Goal: Task Accomplishment & Management: Manage account settings

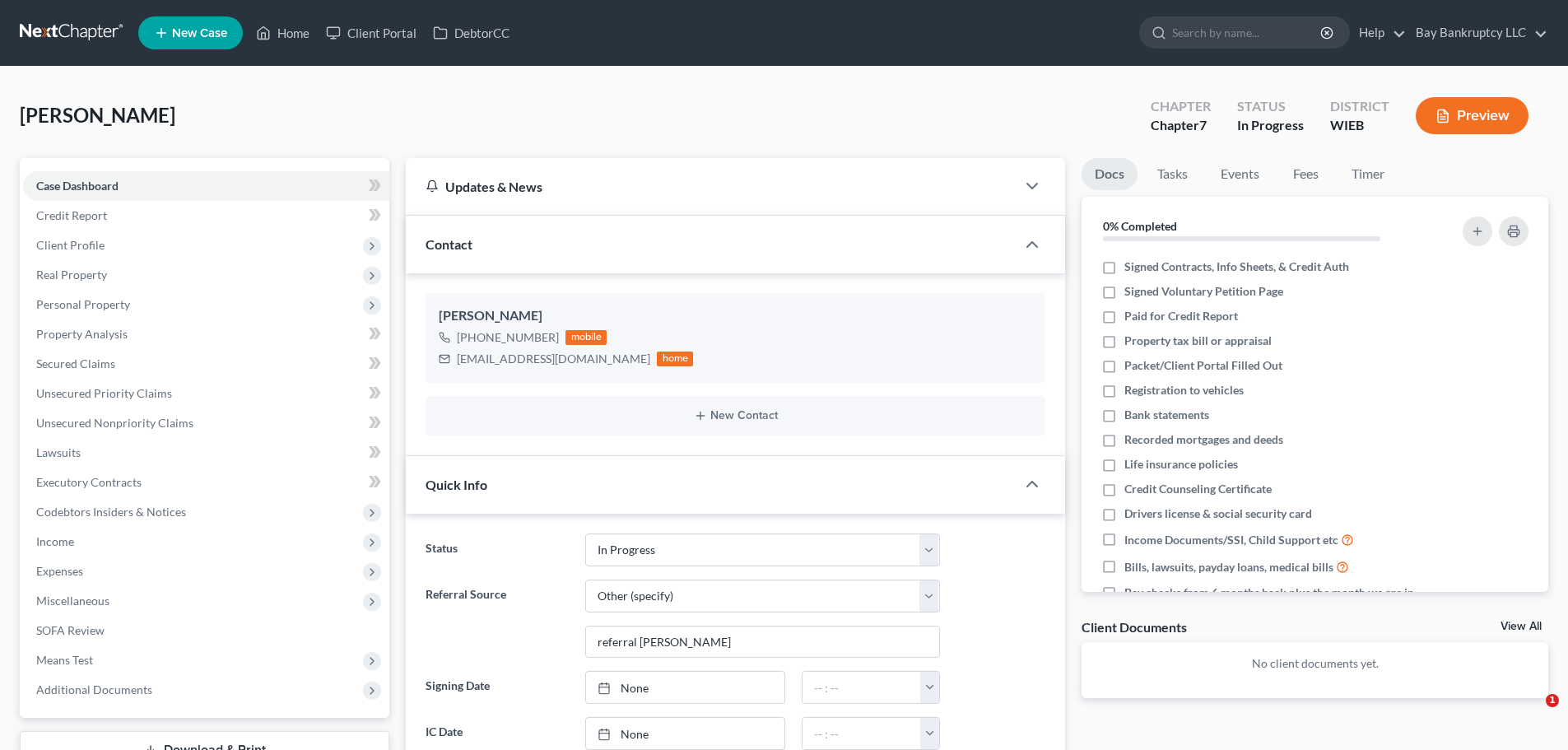
select select "3"
select select "6"
select select "0"
drag, startPoint x: 289, startPoint y: 36, endPoint x: 877, endPoint y: 118, distance: 593.7
click at [289, 36] on link "Home" at bounding box center [283, 33] width 70 height 30
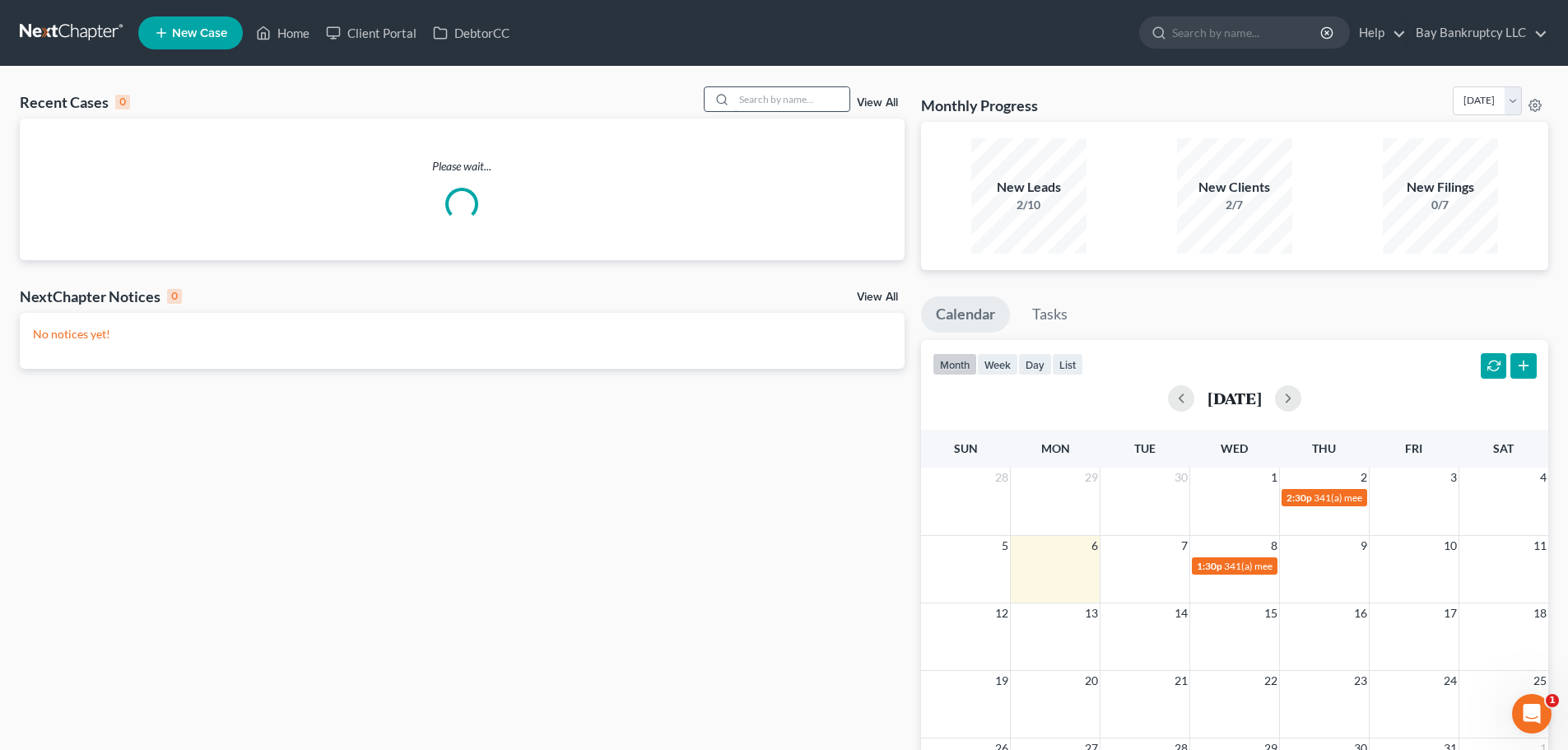
click at [818, 106] on input "search" at bounding box center [791, 98] width 115 height 24
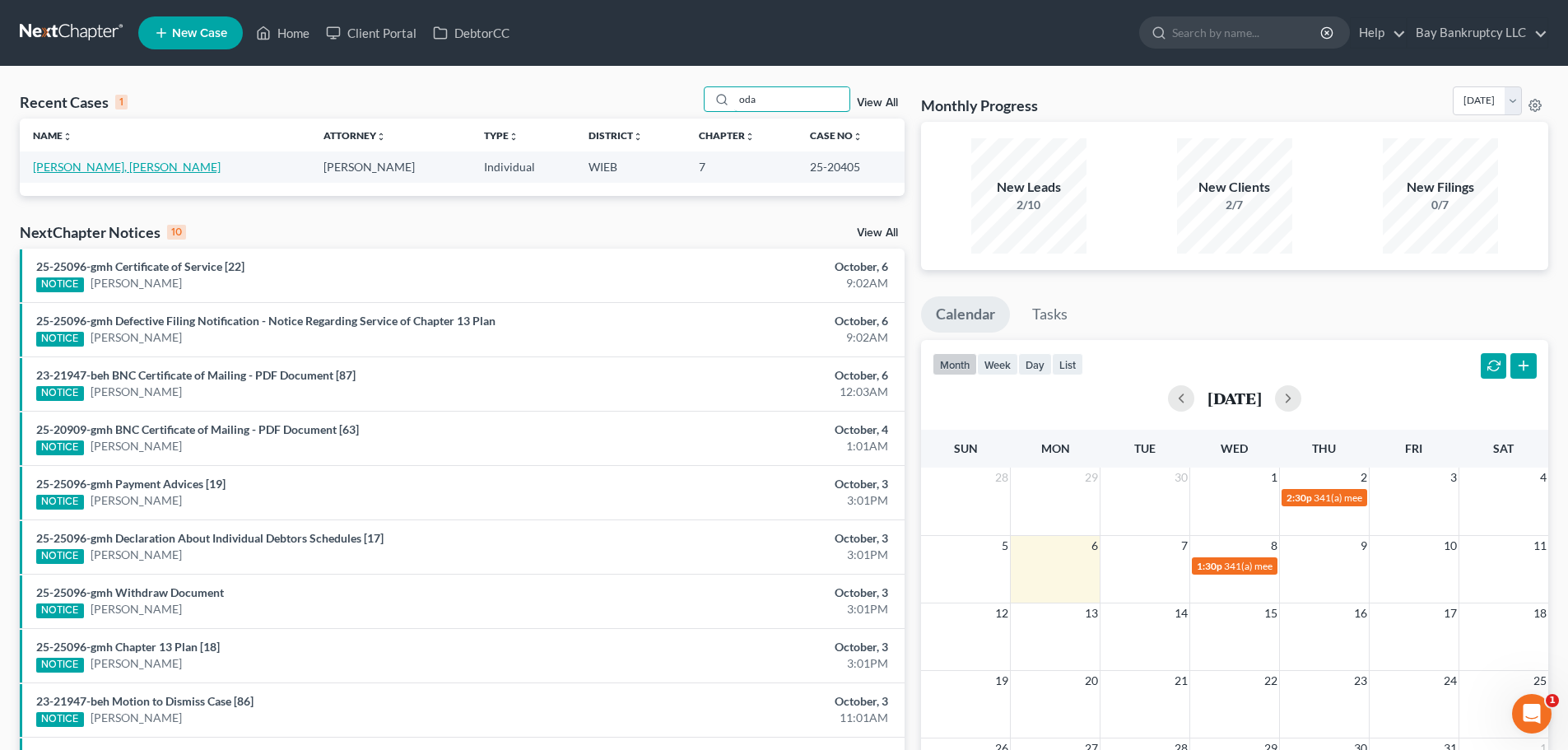
type input "oda"
click at [69, 172] on link "[PERSON_NAME], [PERSON_NAME]" at bounding box center [126, 167] width 187 height 14
select select "3"
select select "0"
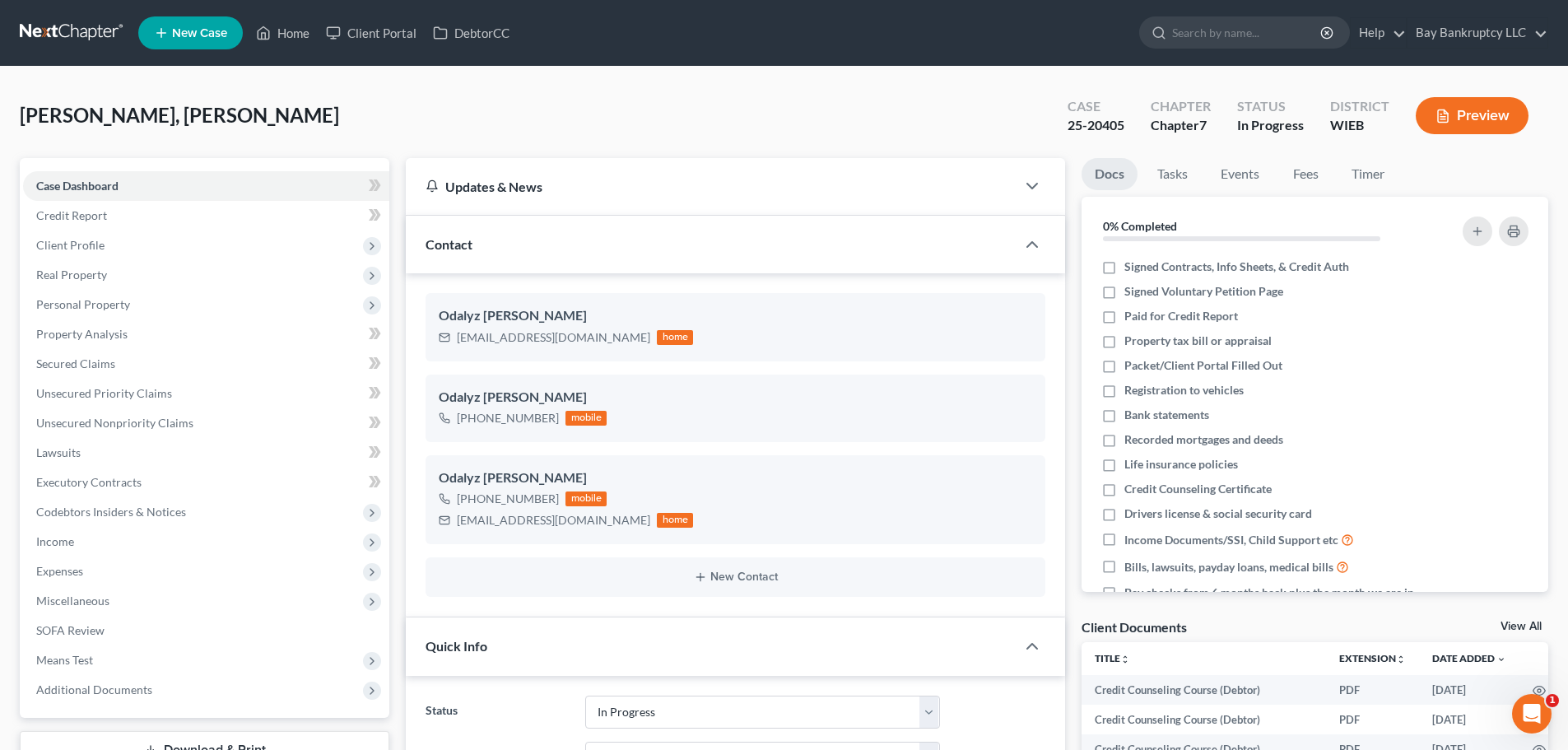
click at [127, 683] on span "Additional Documents" at bounding box center [94, 689] width 116 height 14
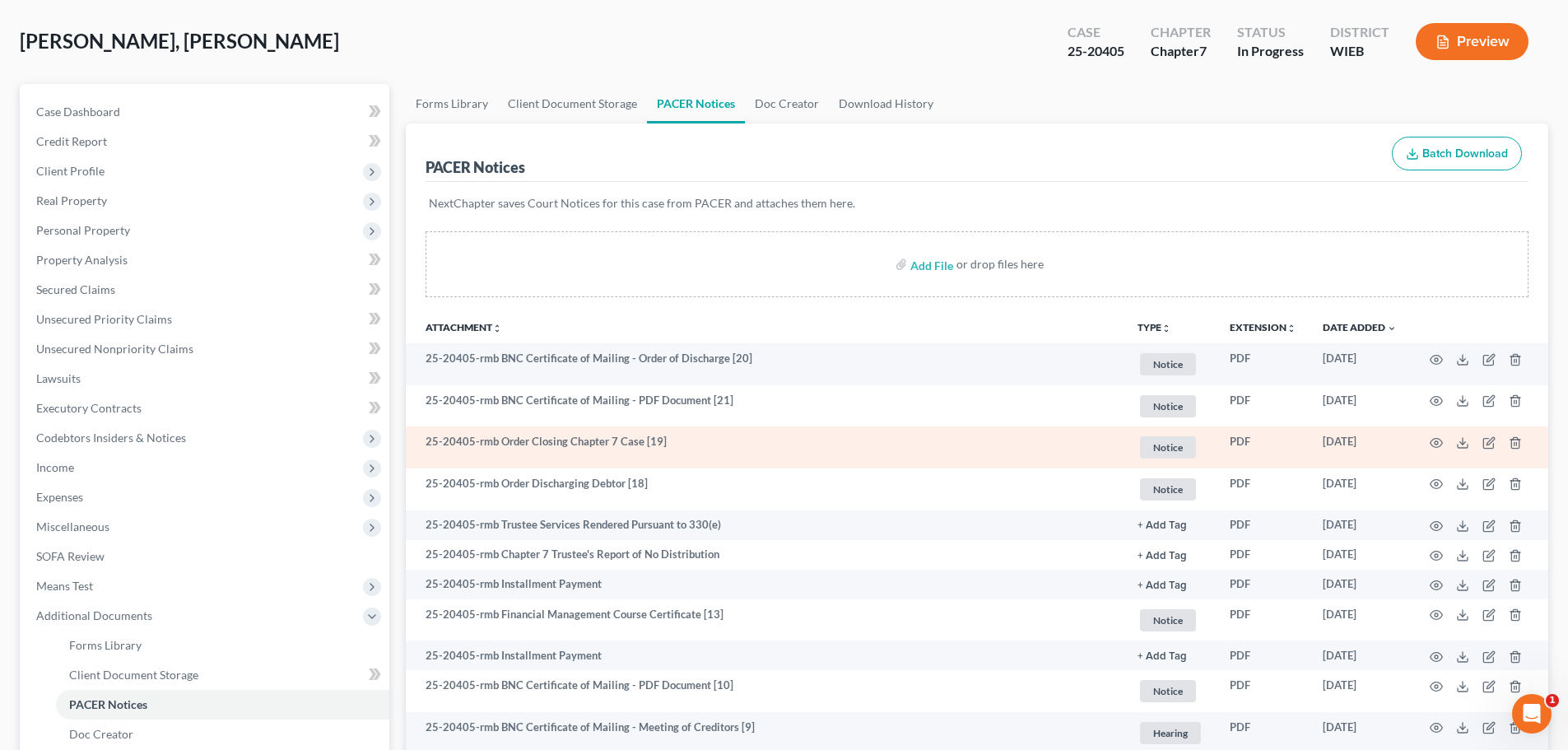
scroll to position [83, 0]
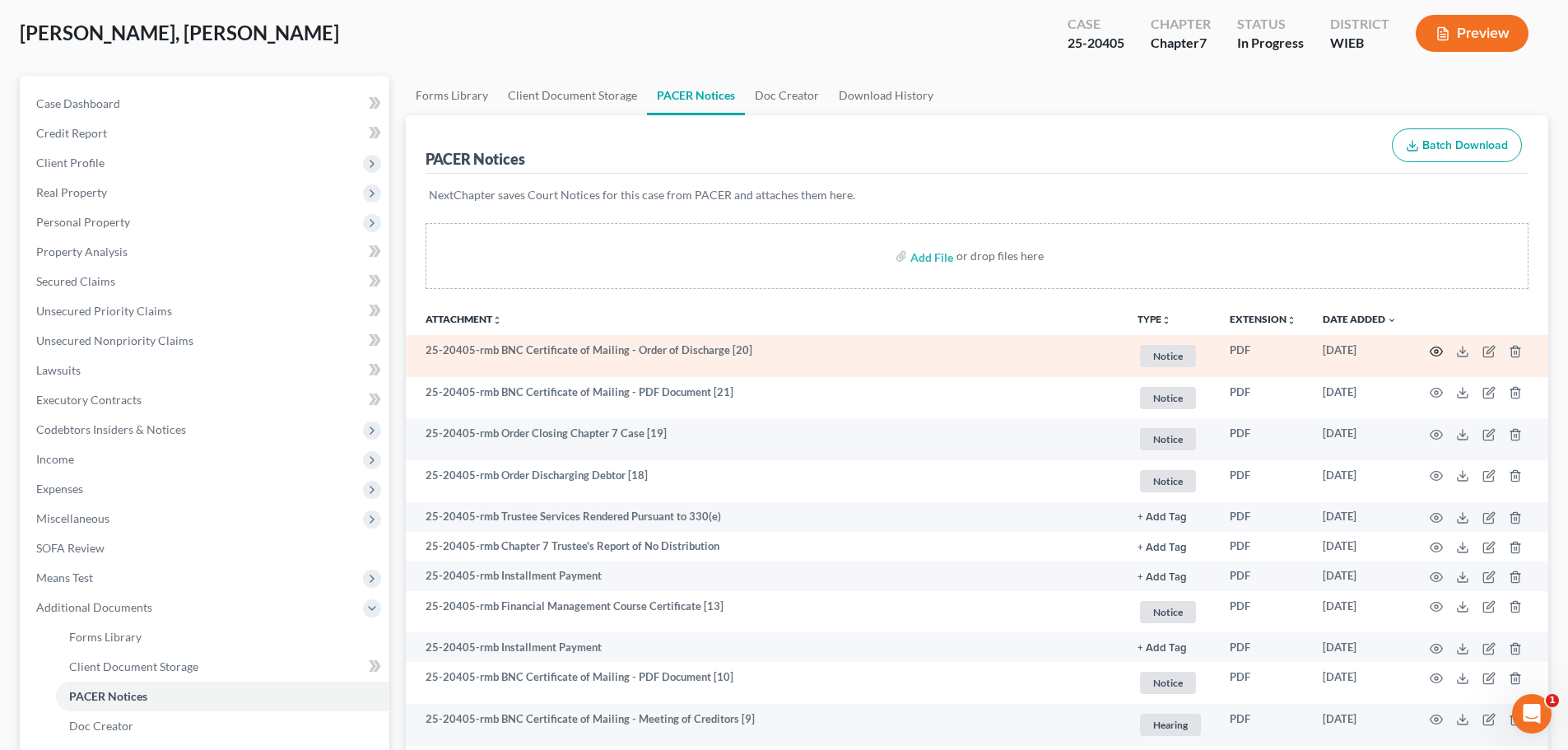
click at [1437, 353] on circle "button" at bounding box center [1437, 352] width 4 height 4
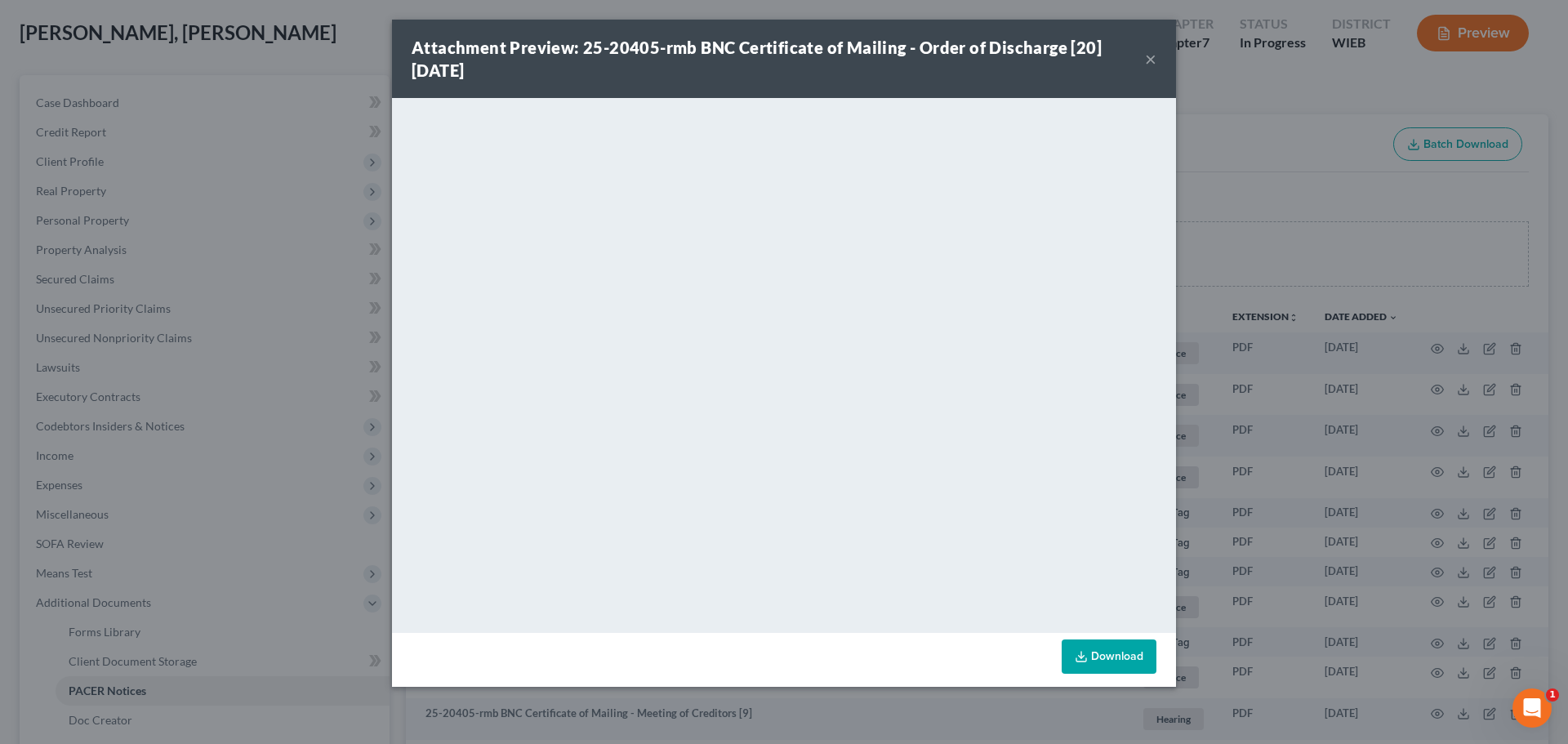
click at [1091, 654] on link "Download" at bounding box center [1109, 656] width 95 height 34
click at [1151, 55] on button "×" at bounding box center [1150, 58] width 11 height 19
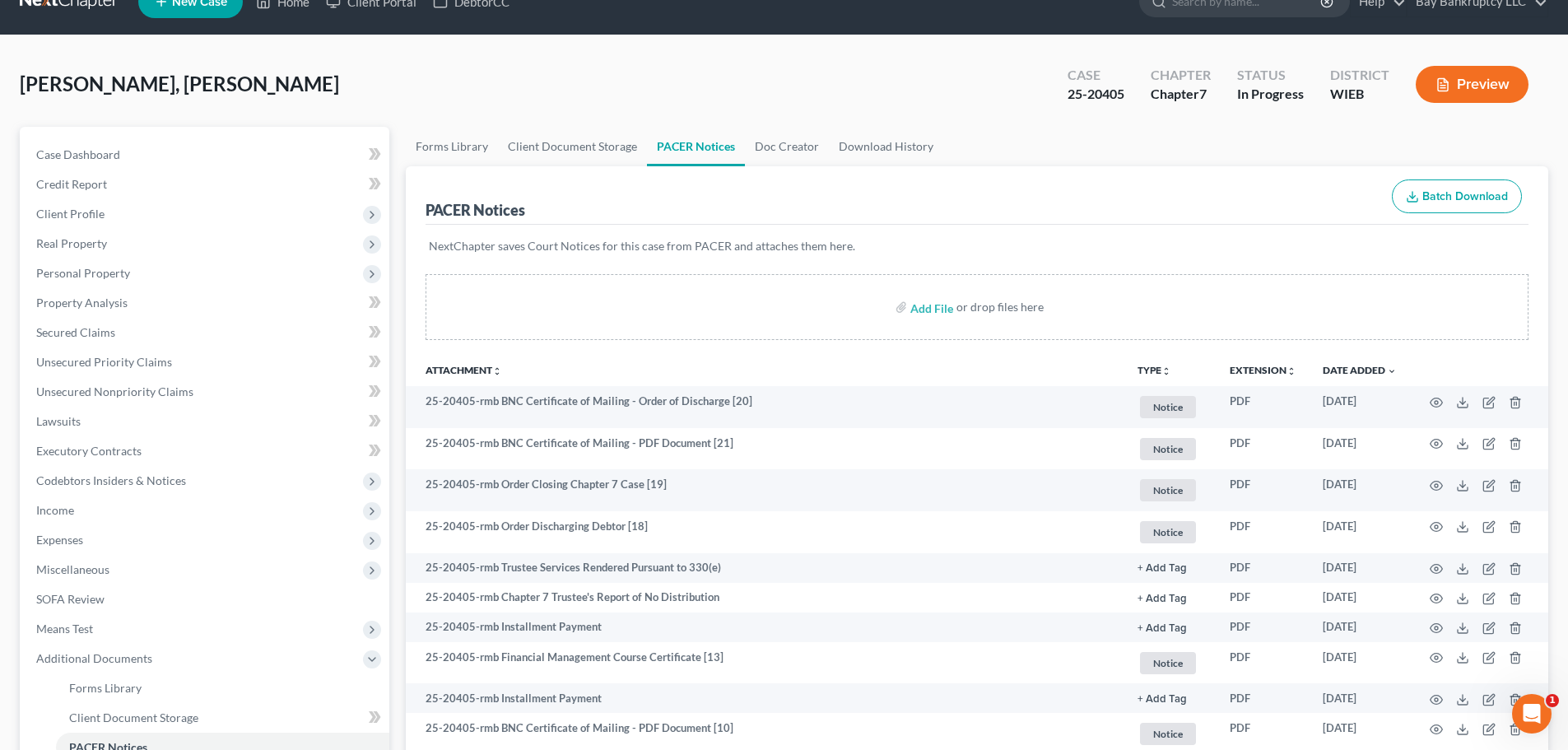
scroll to position [0, 0]
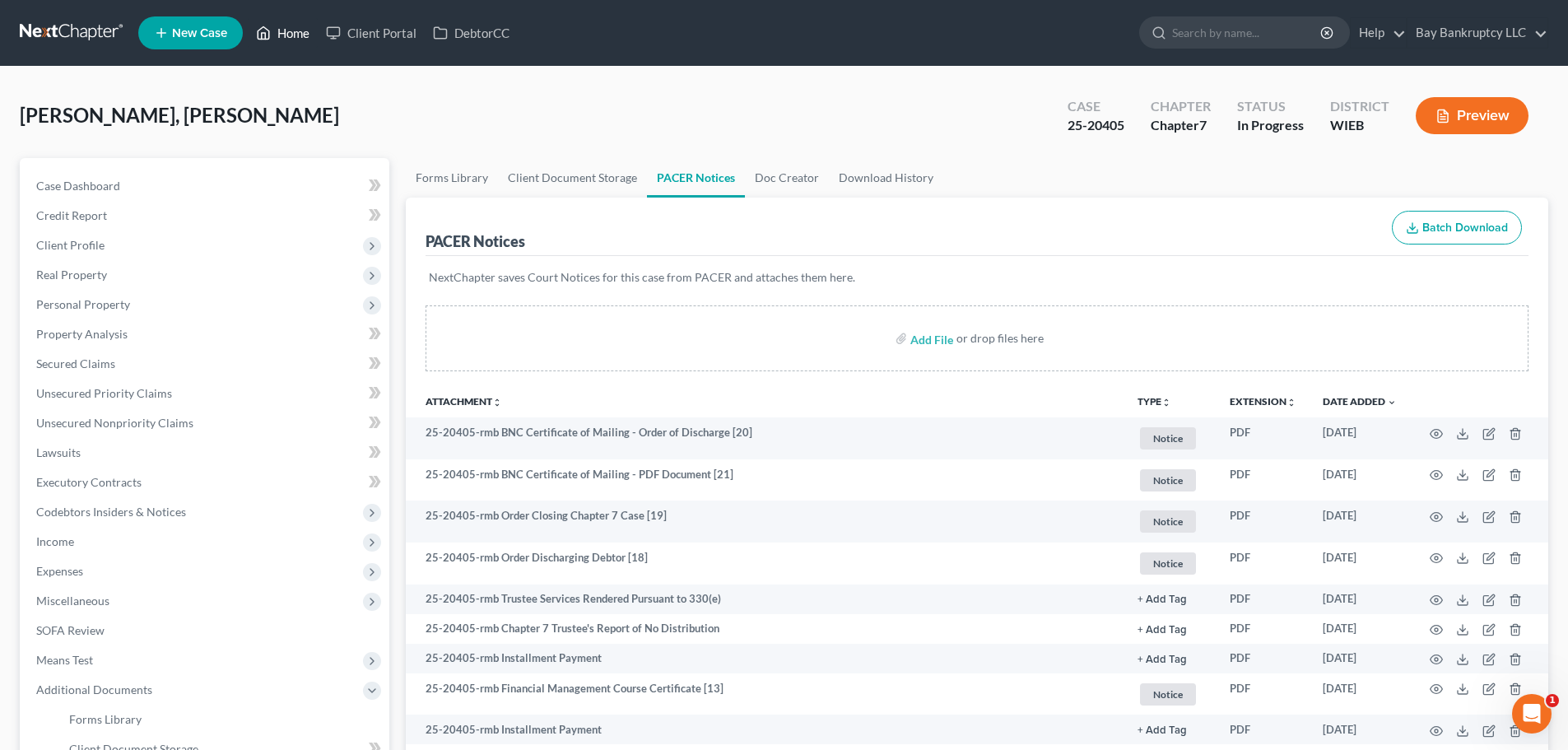
click at [281, 31] on link "Home" at bounding box center [283, 33] width 70 height 30
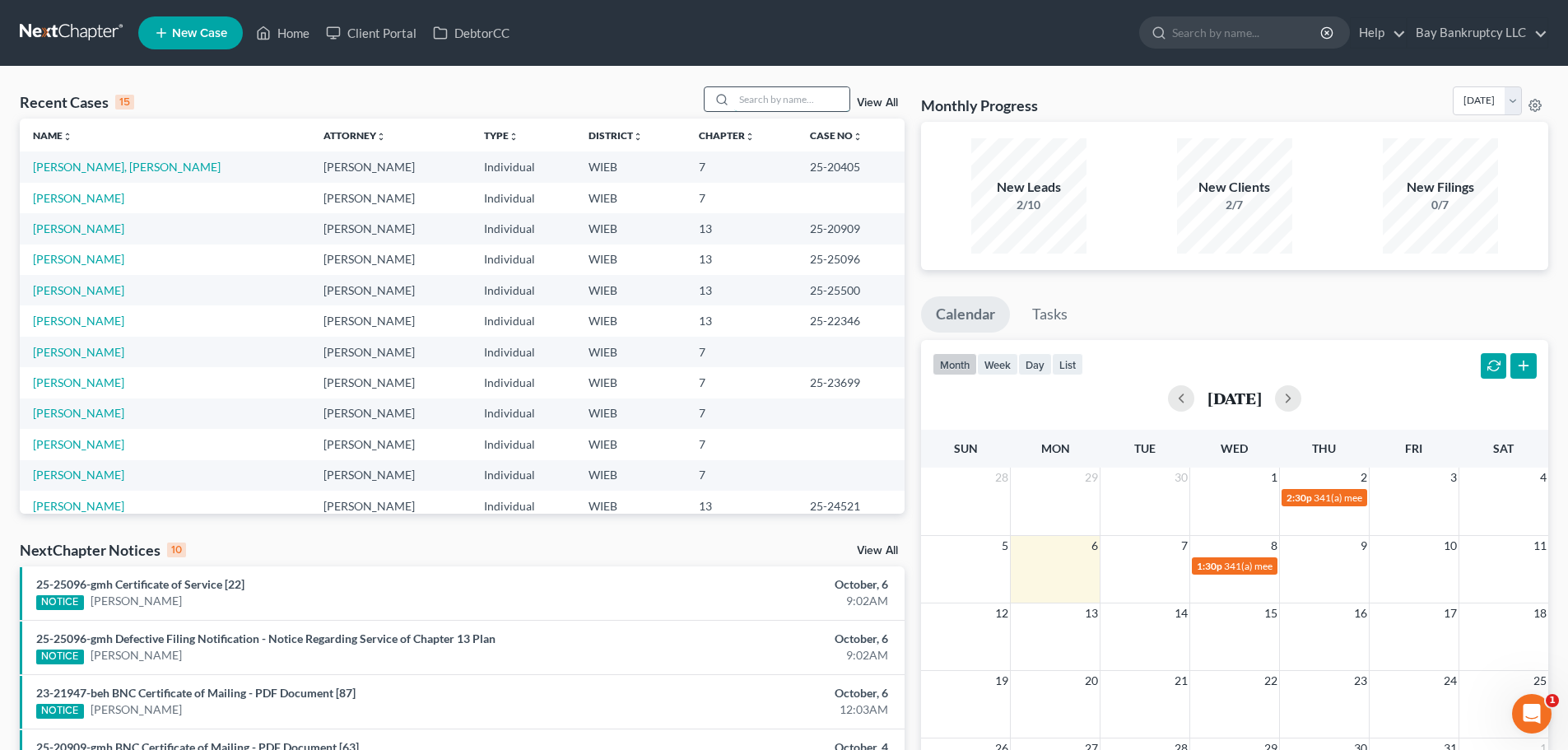
click at [773, 104] on input "search" at bounding box center [791, 98] width 115 height 24
type input "[PERSON_NAME]"
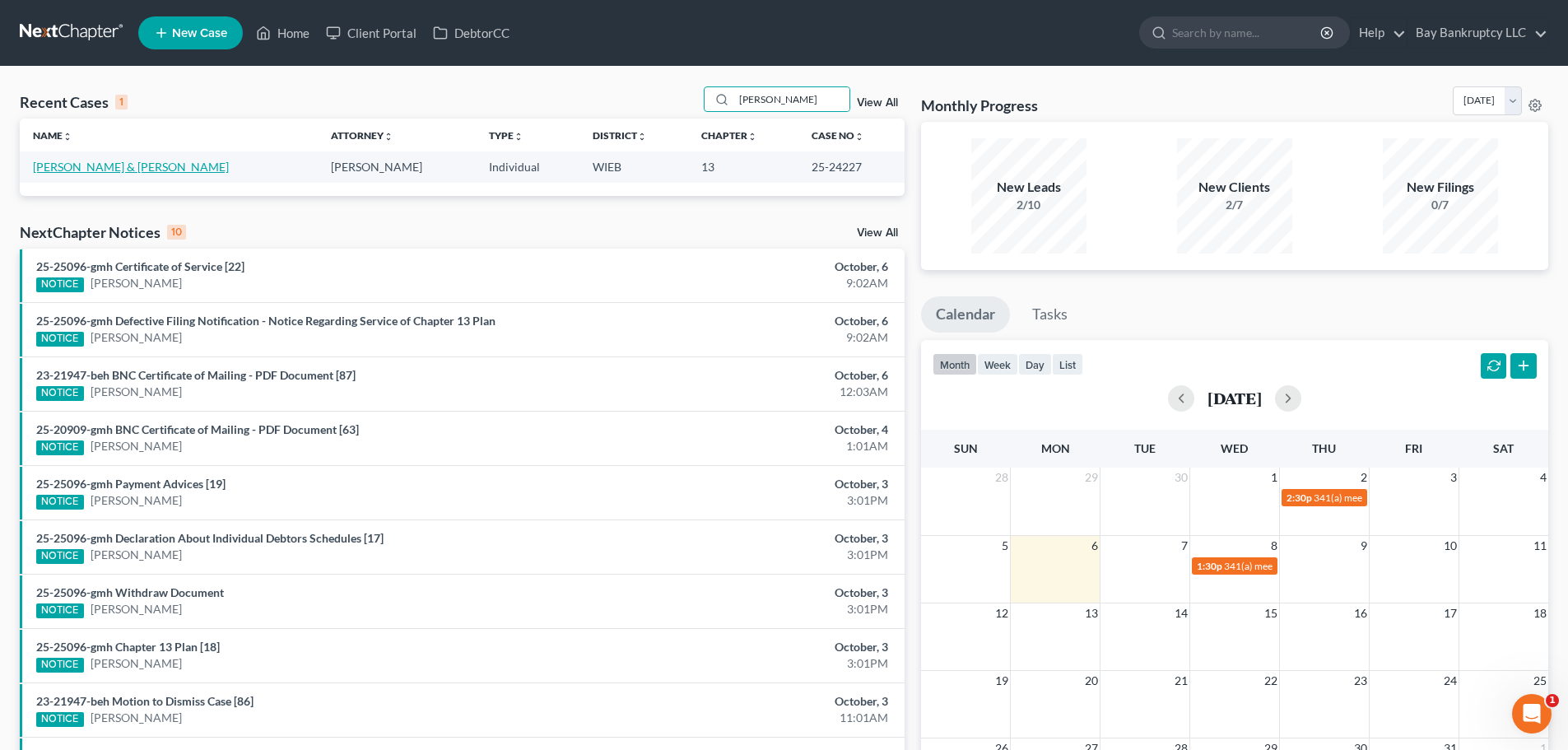
click at [102, 170] on link "[PERSON_NAME] & [PERSON_NAME]" at bounding box center [130, 167] width 196 height 14
select select "2"
select select "4"
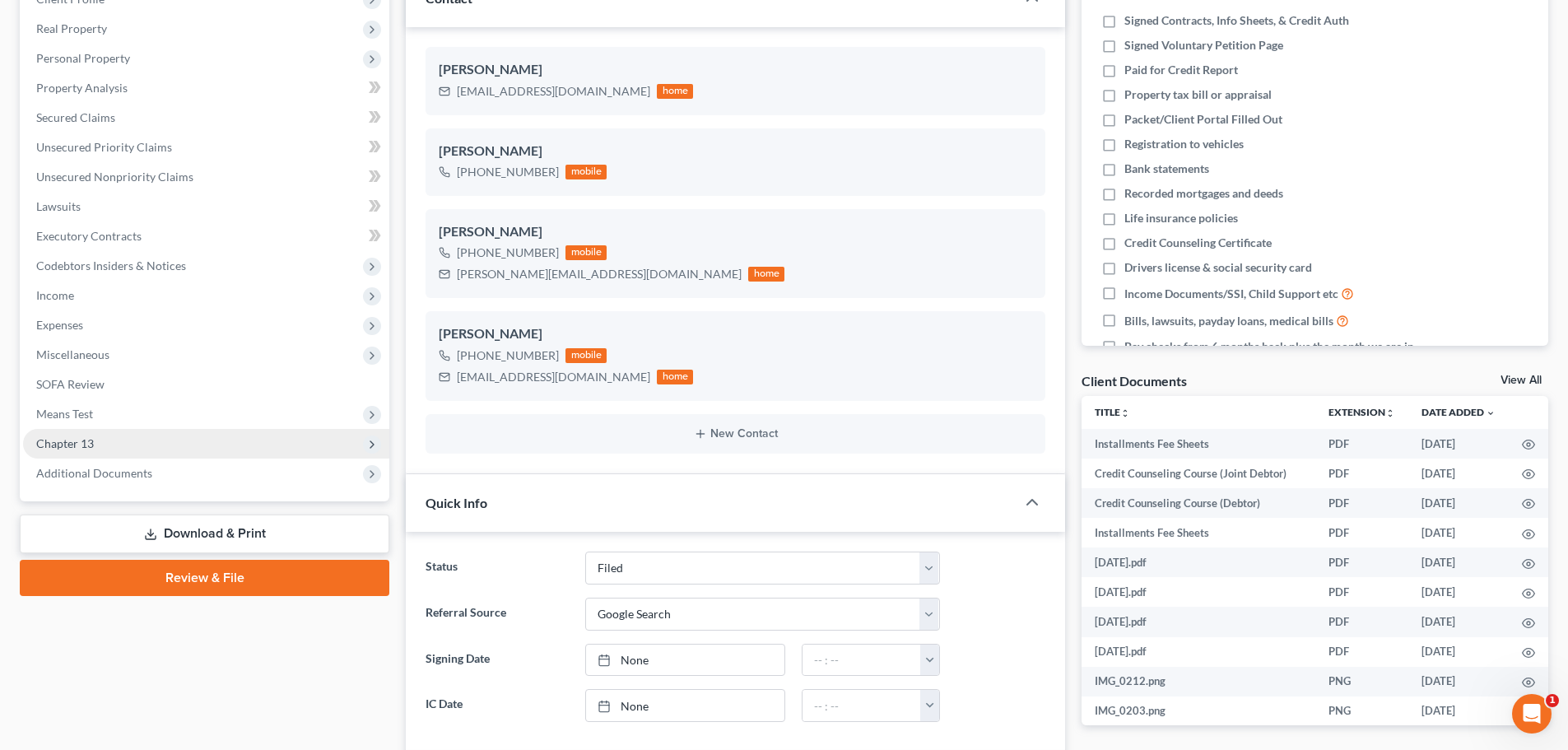
scroll to position [247, 0]
drag, startPoint x: 112, startPoint y: 382, endPoint x: 179, endPoint y: 441, distance: 89.3
click at [112, 382] on link "SOFA Review" at bounding box center [206, 383] width 367 height 30
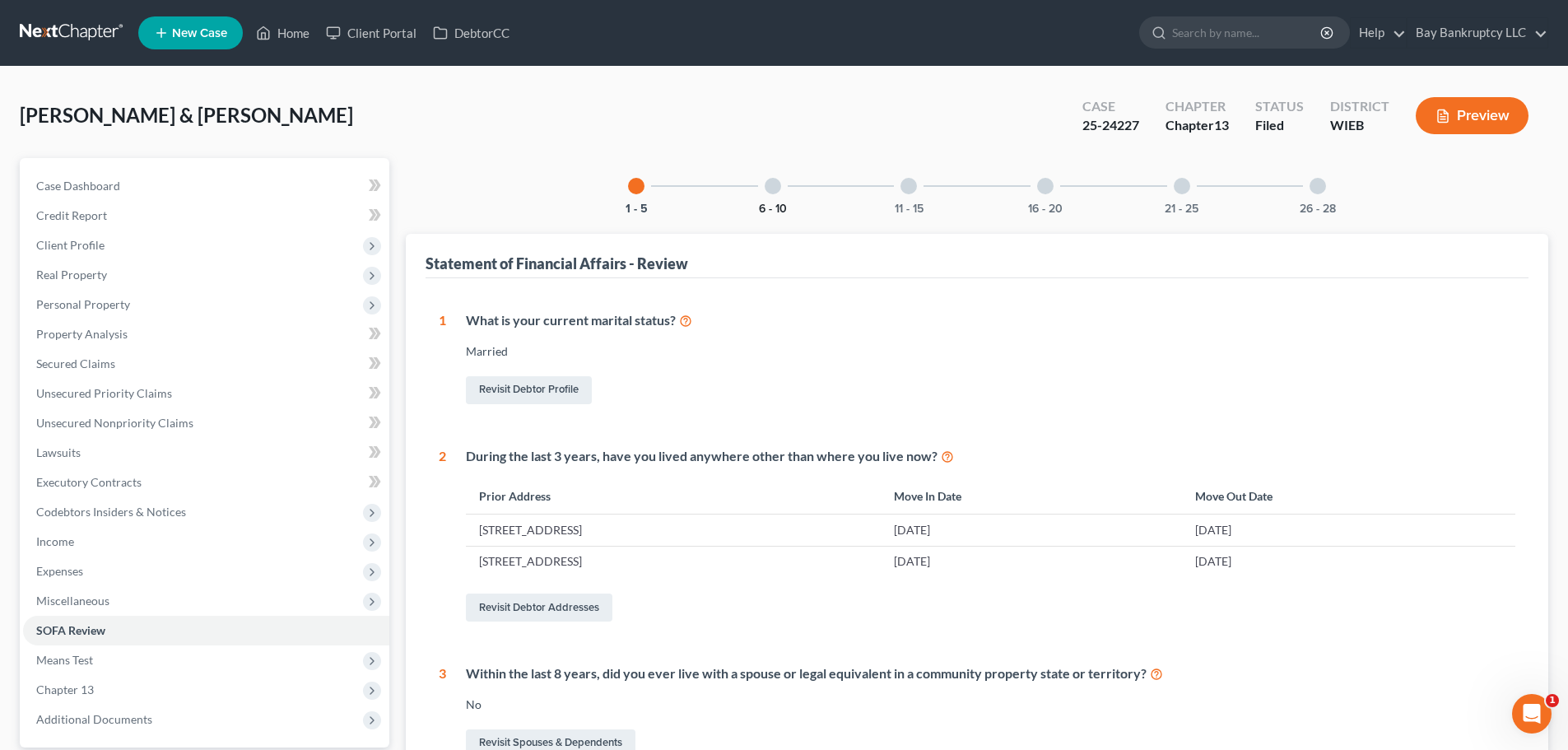
click at [760, 204] on button "6 - 10" at bounding box center [773, 208] width 28 height 11
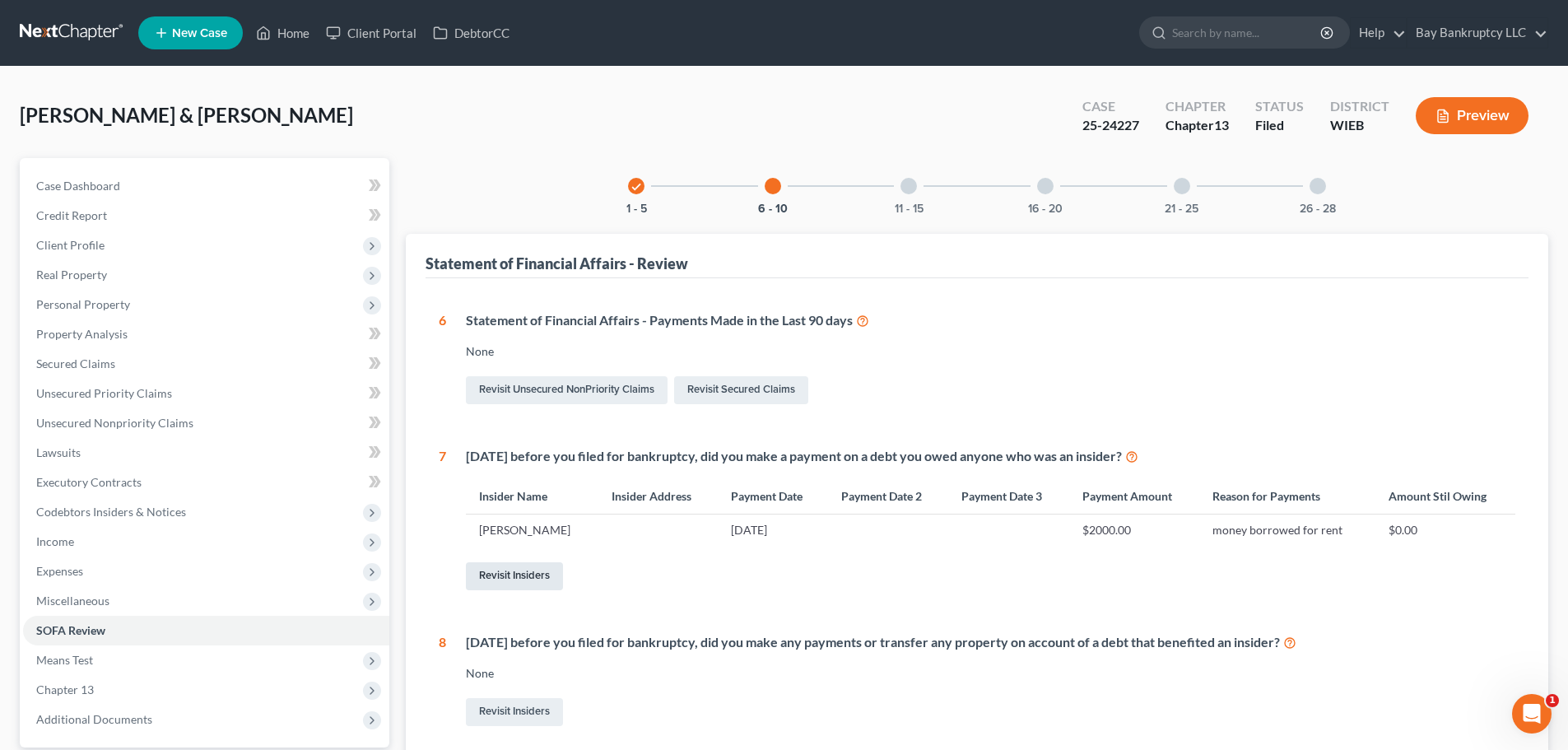
click at [547, 578] on link "Revisit Insiders" at bounding box center [514, 576] width 97 height 28
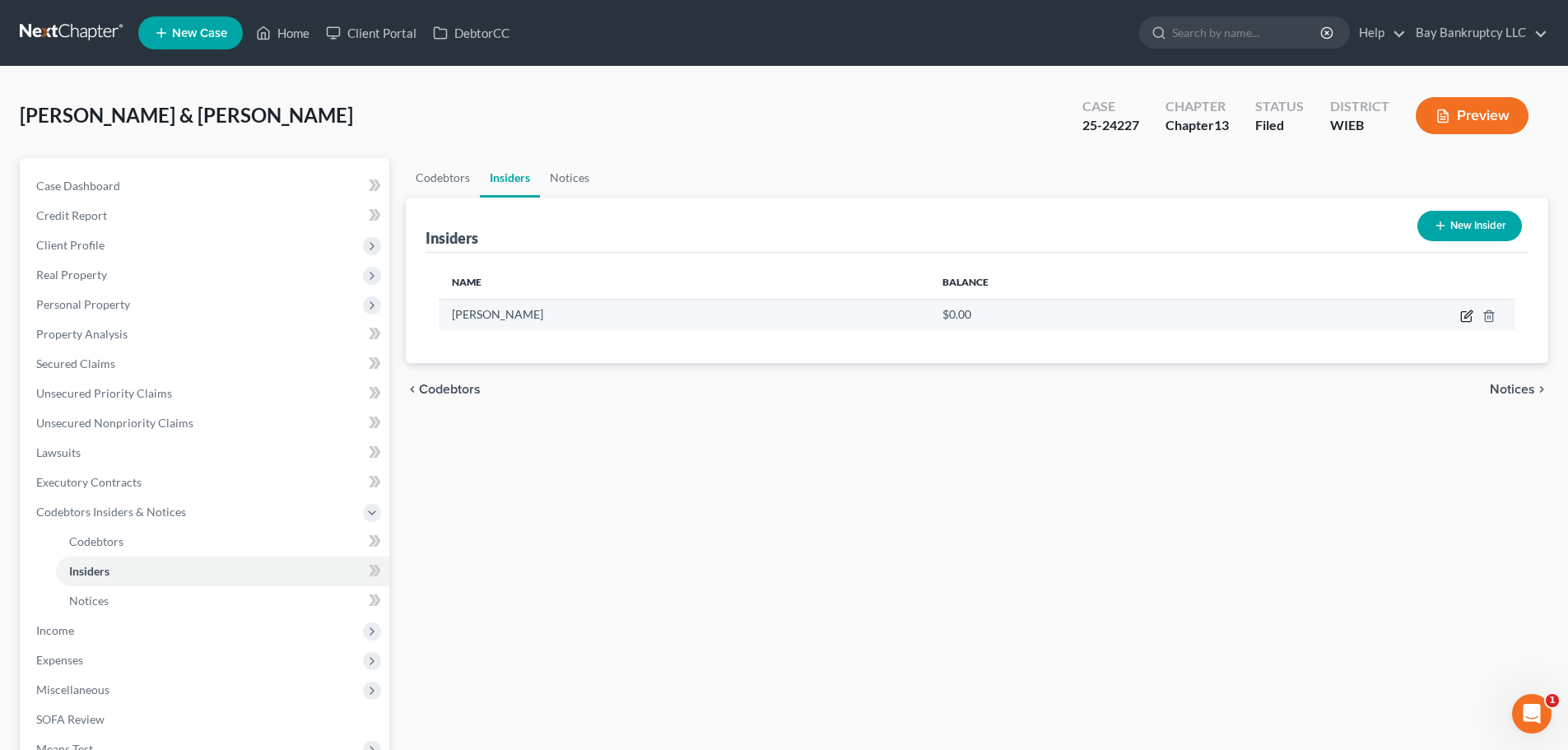
click at [1462, 310] on icon "button" at bounding box center [1467, 316] width 13 height 13
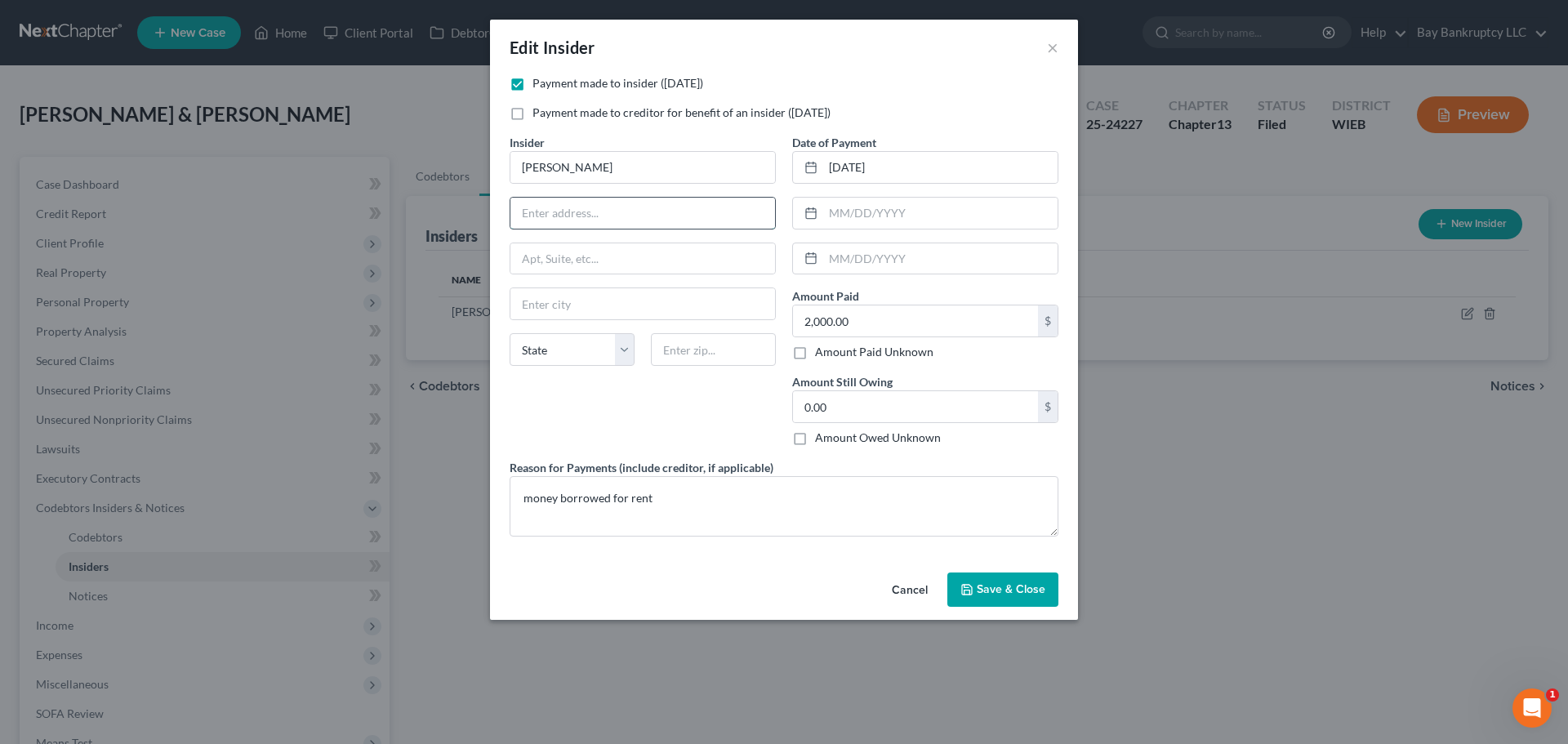
click at [561, 217] on input "text" at bounding box center [642, 214] width 264 height 31
type input "[STREET_ADDRESS]"
click at [556, 301] on input "text" at bounding box center [642, 304] width 264 height 31
type input "Terre Haute"
click at [620, 348] on select "State [US_STATE] AK AR AZ CA CO CT DE DC [GEOGRAPHIC_DATA] [GEOGRAPHIC_DATA] GU…" at bounding box center [572, 349] width 125 height 32
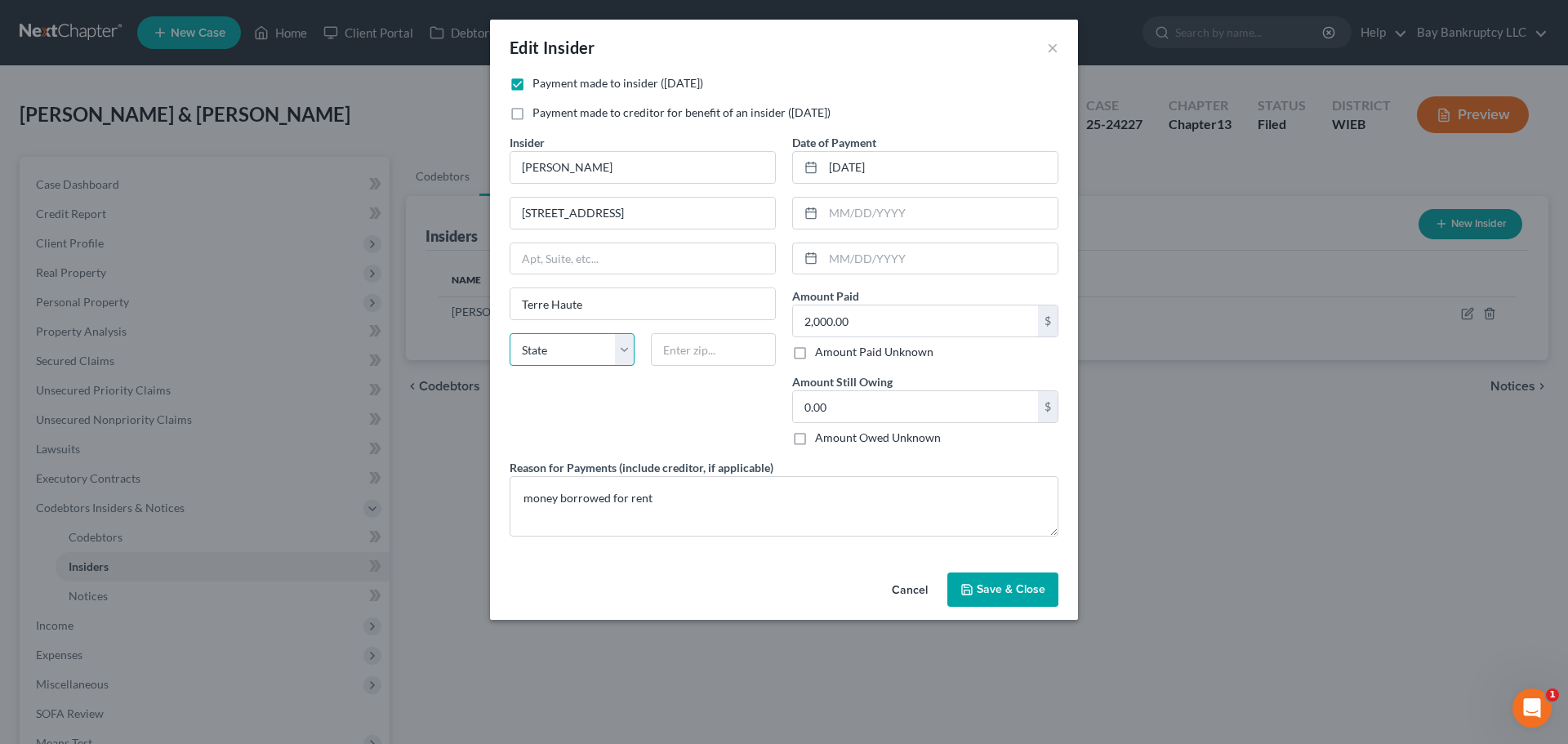
select select "15"
click at [510, 333] on select "State [US_STATE] AK AR AZ CA CO CT DE DC [GEOGRAPHIC_DATA] [GEOGRAPHIC_DATA] GU…" at bounding box center [572, 349] width 125 height 32
click at [687, 351] on input "text" at bounding box center [713, 349] width 125 height 32
type input "47802"
click at [990, 599] on button "Save & Close" at bounding box center [1003, 589] width 111 height 34
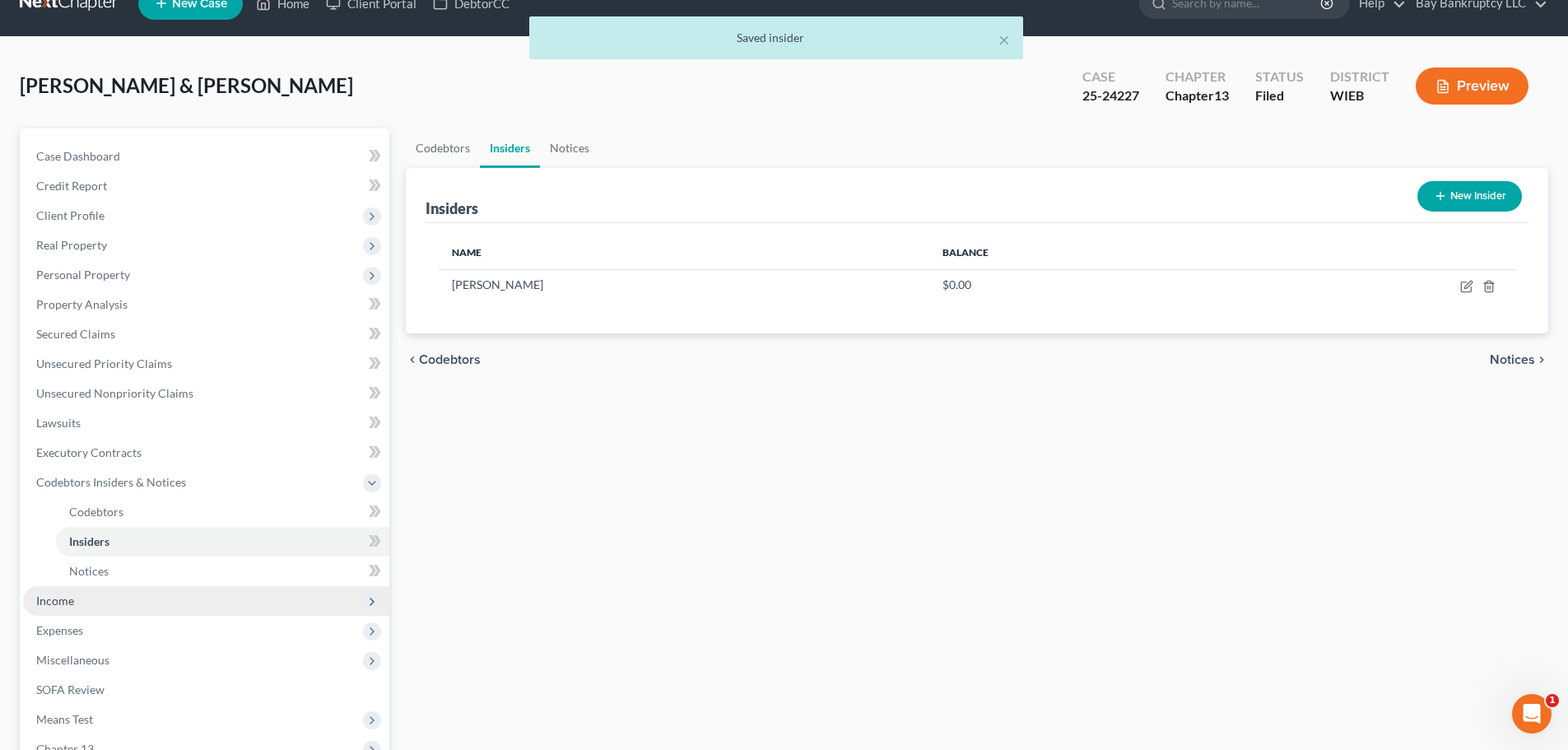
scroll to position [244, 0]
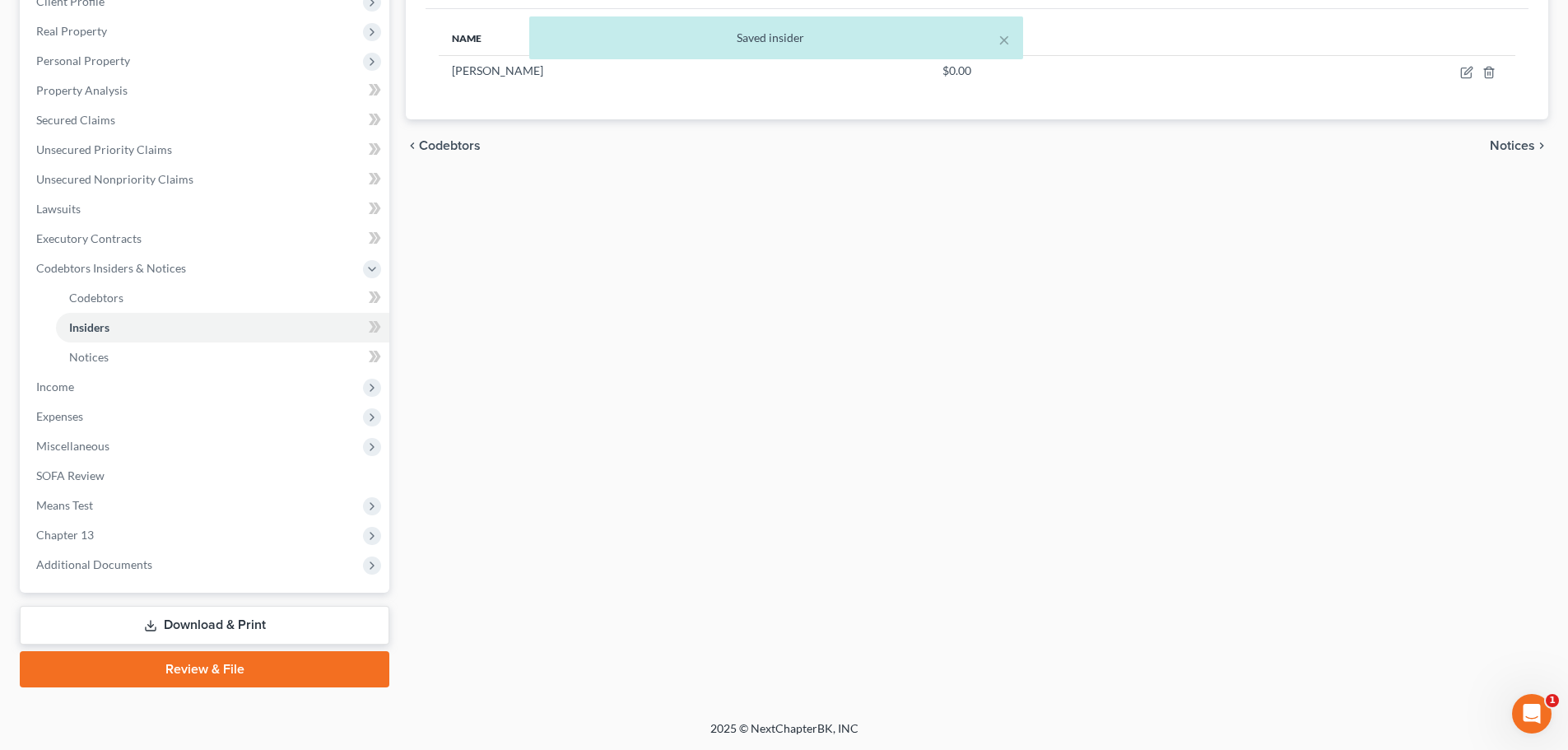
click at [245, 639] on link "Download & Print" at bounding box center [204, 625] width 369 height 39
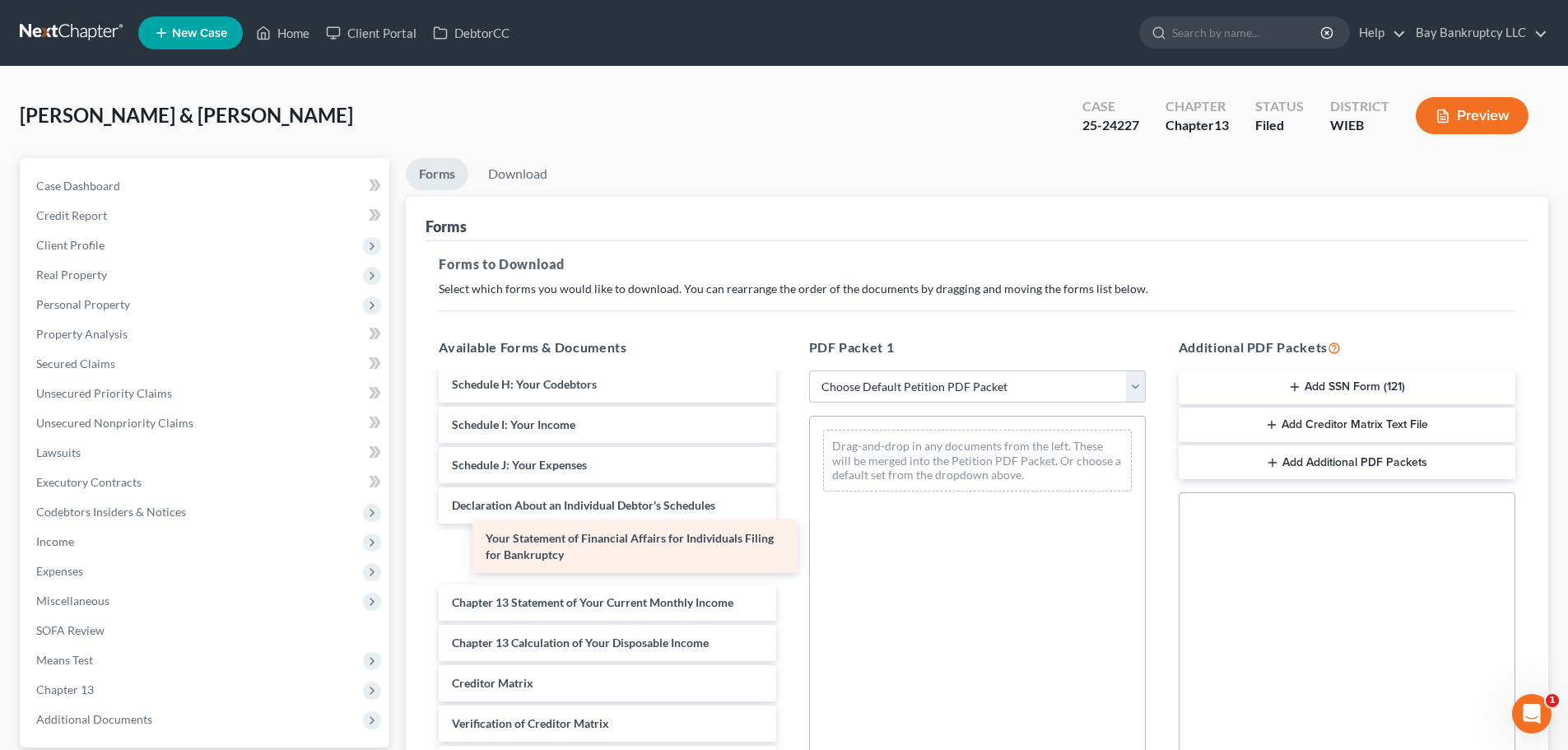
scroll to position [1198, 0]
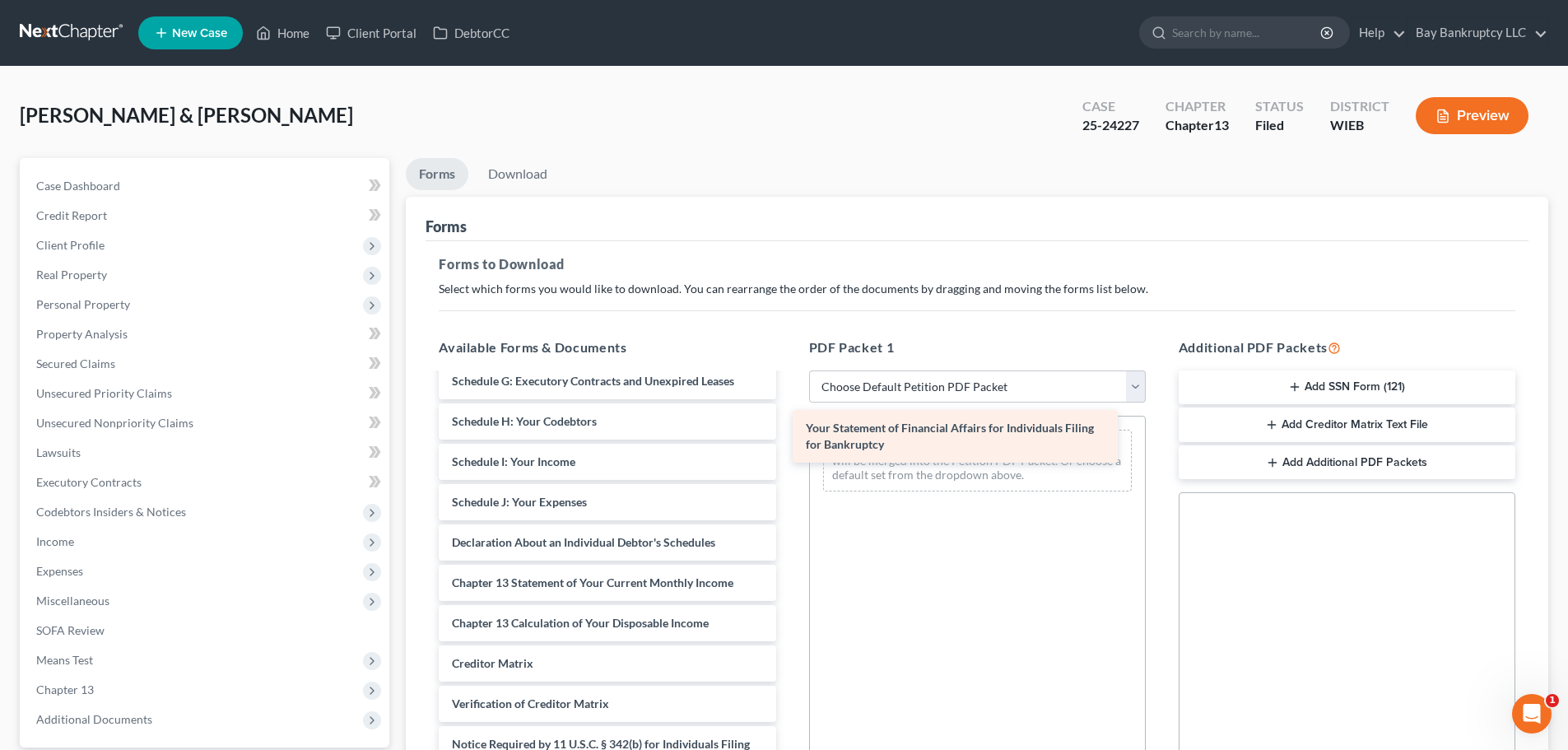
drag, startPoint x: 618, startPoint y: 554, endPoint x: 981, endPoint y: 432, distance: 383.0
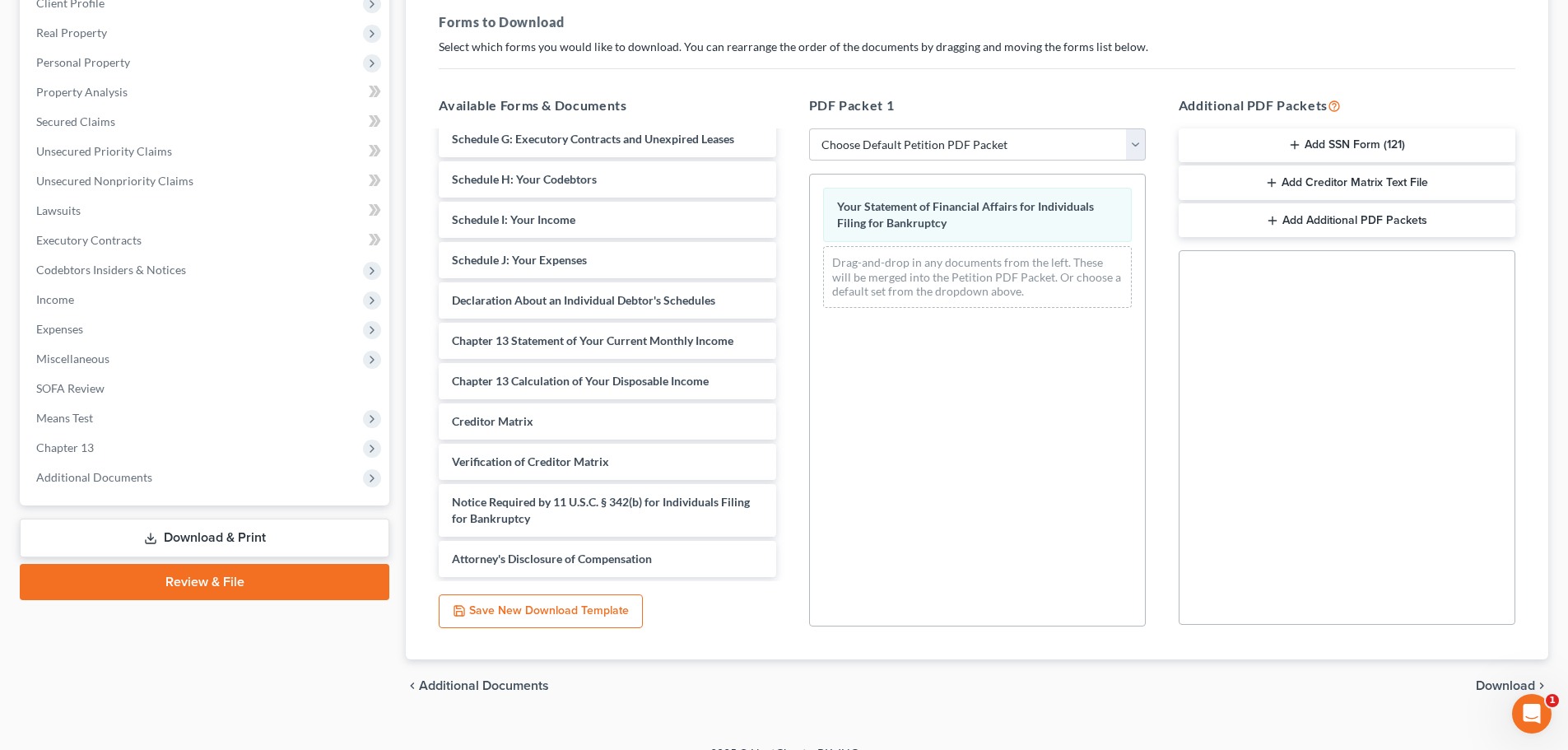
scroll to position [247, 0]
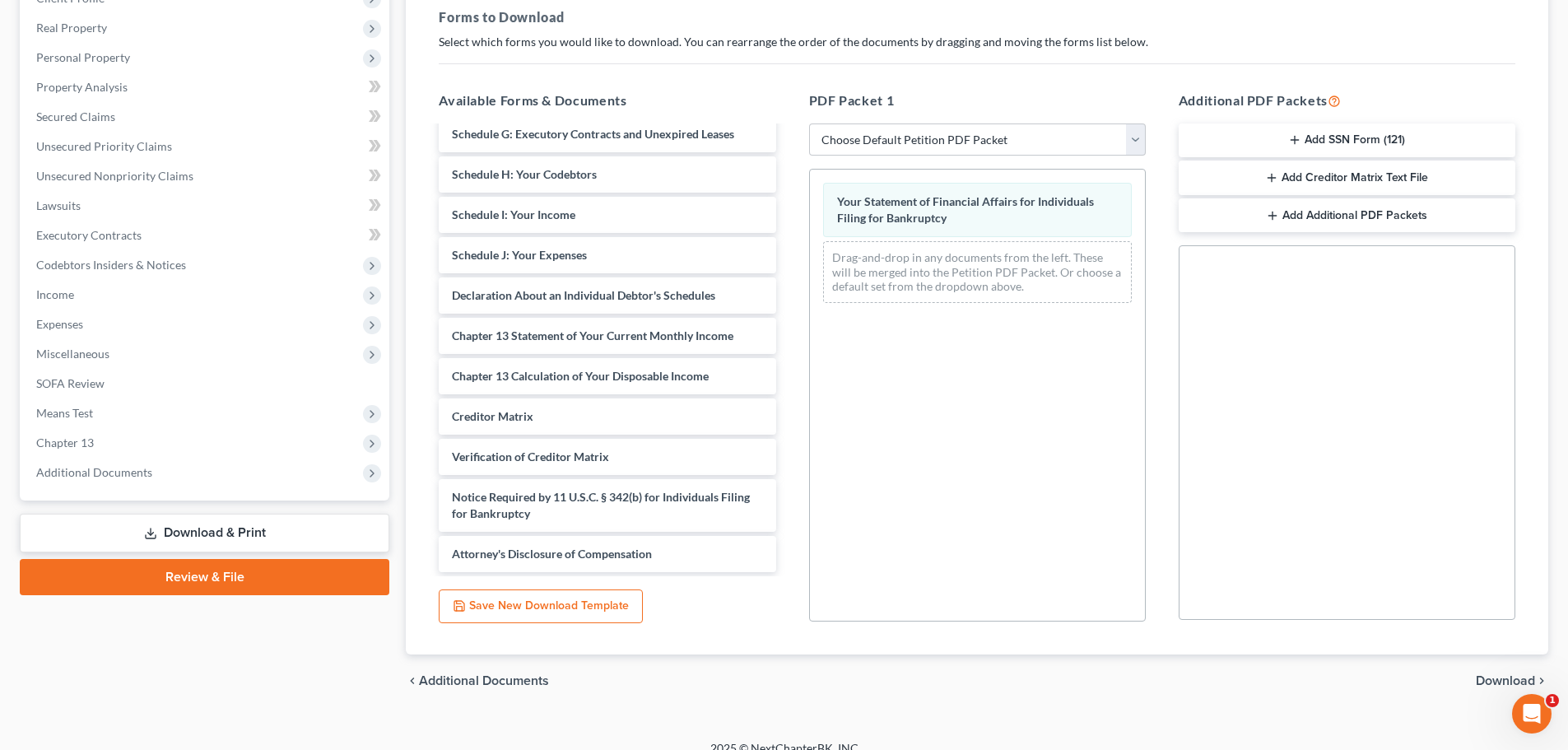
click at [1490, 677] on span "Download" at bounding box center [1505, 681] width 59 height 13
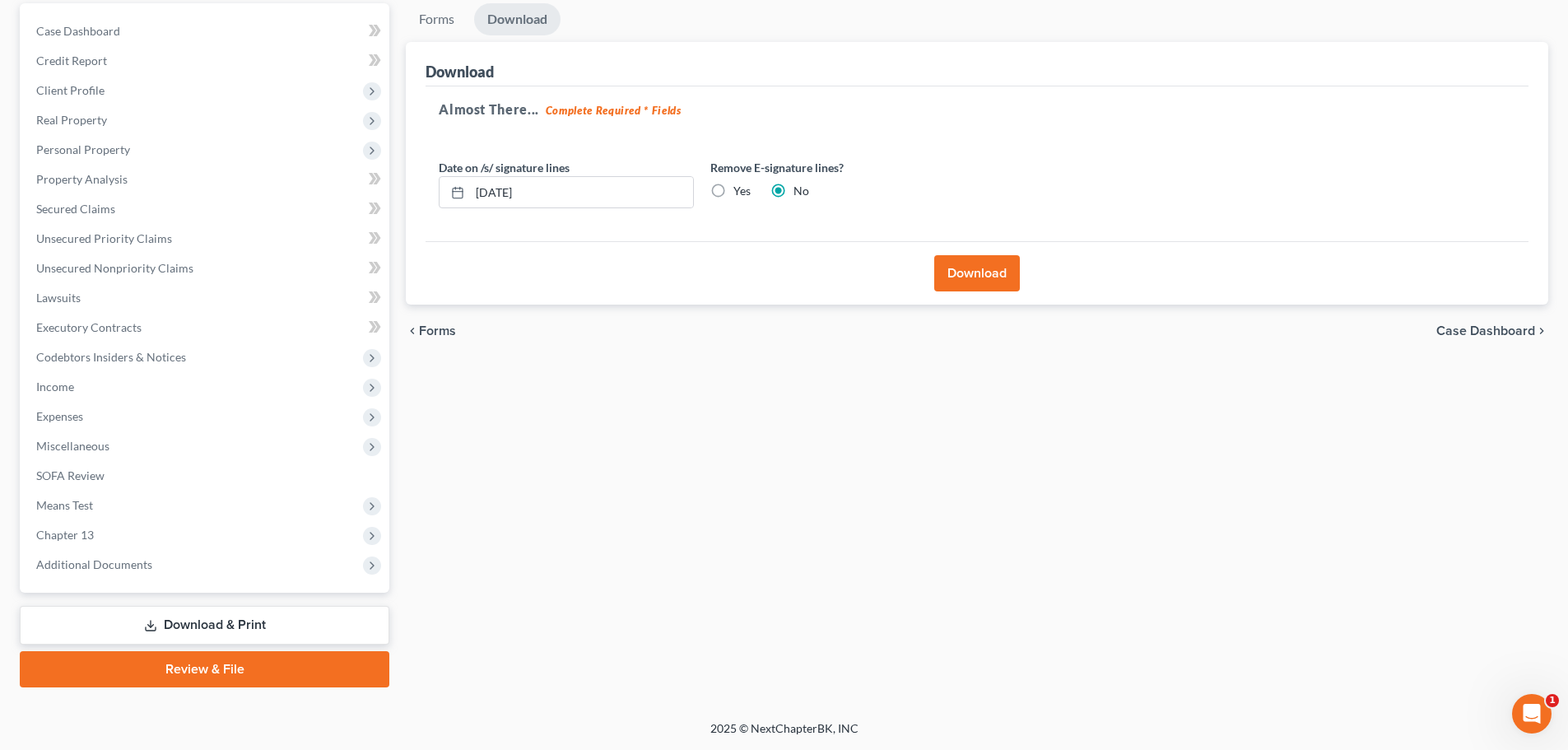
scroll to position [155, 0]
click at [978, 267] on button "Download" at bounding box center [976, 273] width 85 height 36
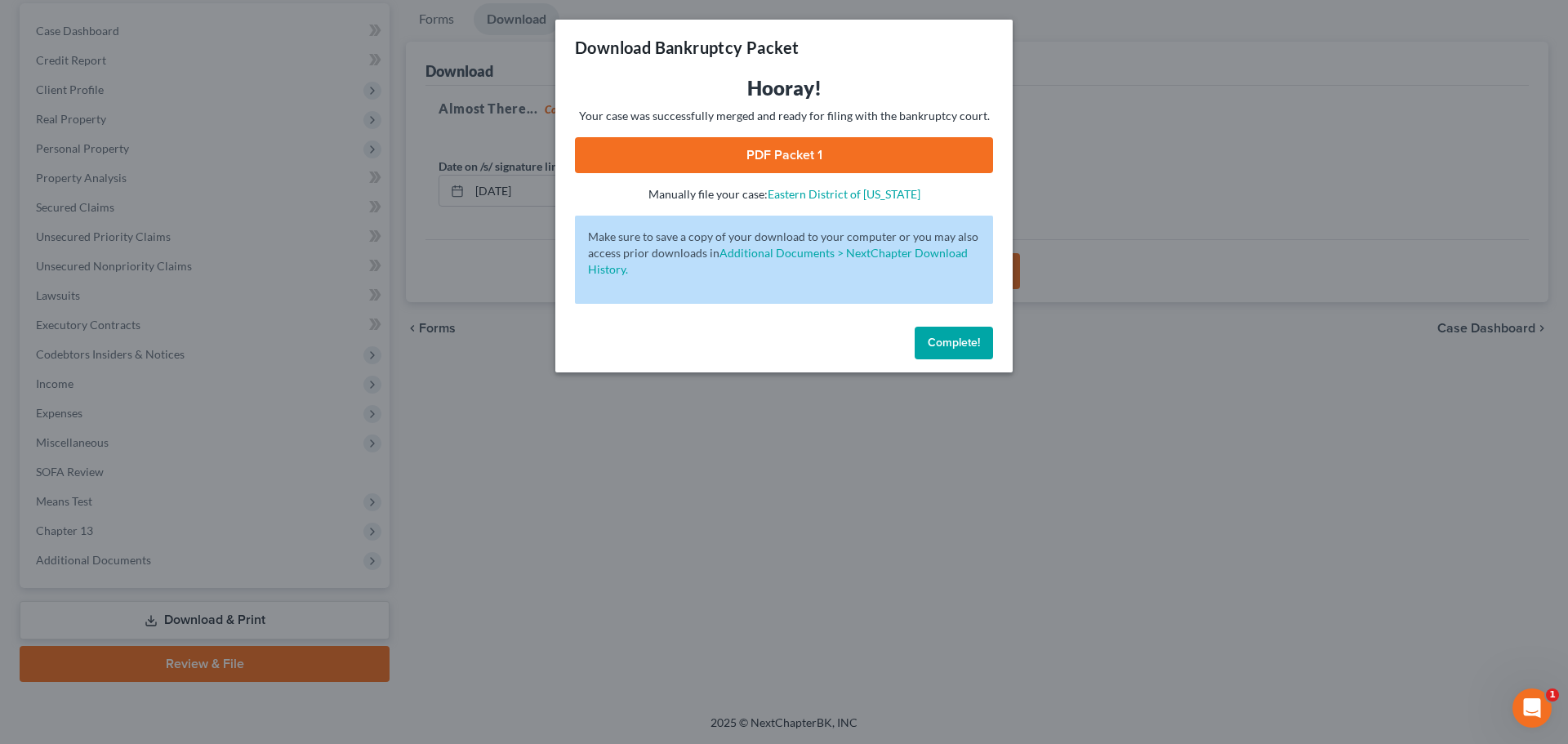
click at [848, 147] on link "PDF Packet 1" at bounding box center [784, 154] width 418 height 36
drag, startPoint x: 966, startPoint y: 350, endPoint x: 933, endPoint y: 352, distance: 33.1
click at [966, 350] on button "Complete!" at bounding box center [954, 342] width 79 height 32
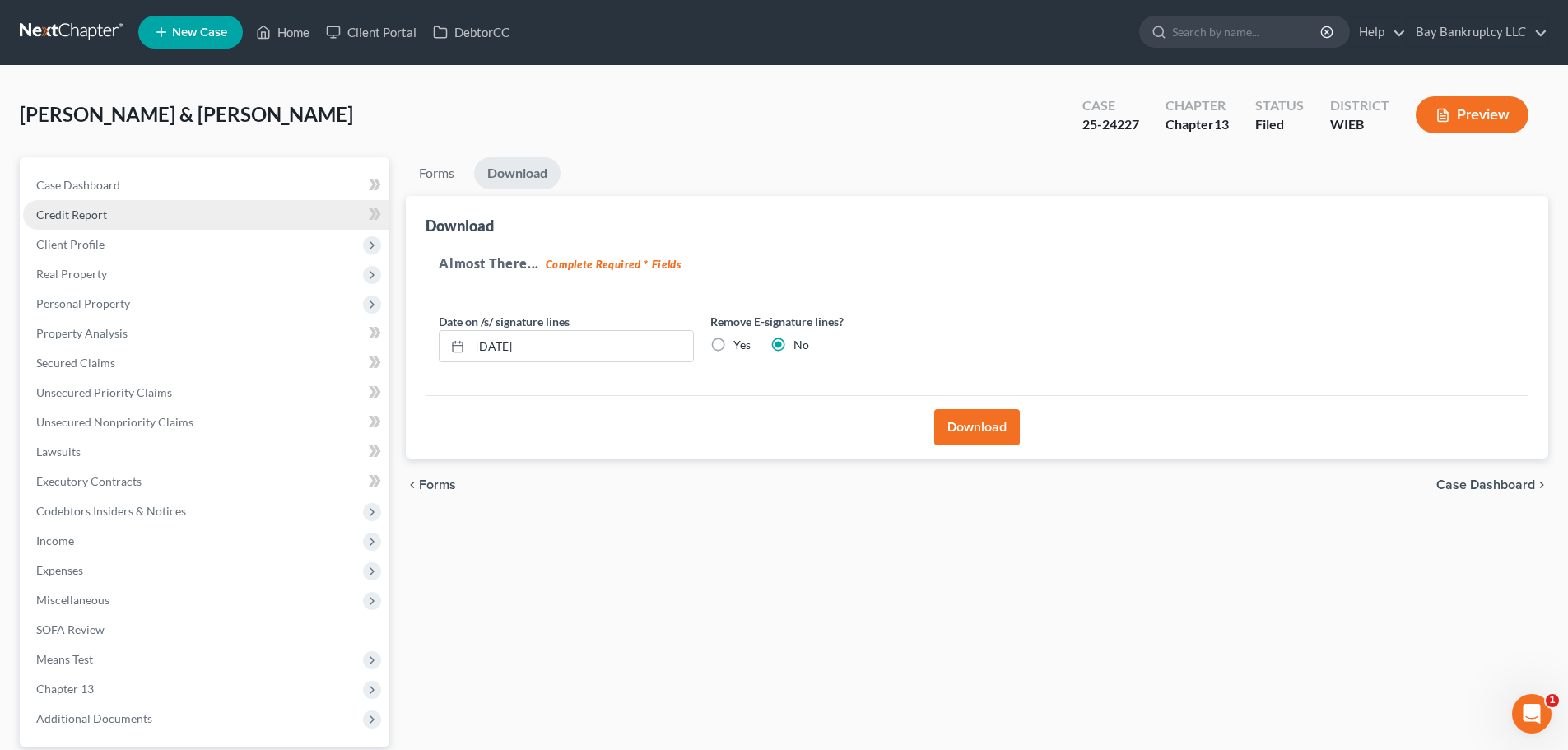
scroll to position [0, 0]
click at [288, 32] on link "Home" at bounding box center [283, 33] width 70 height 30
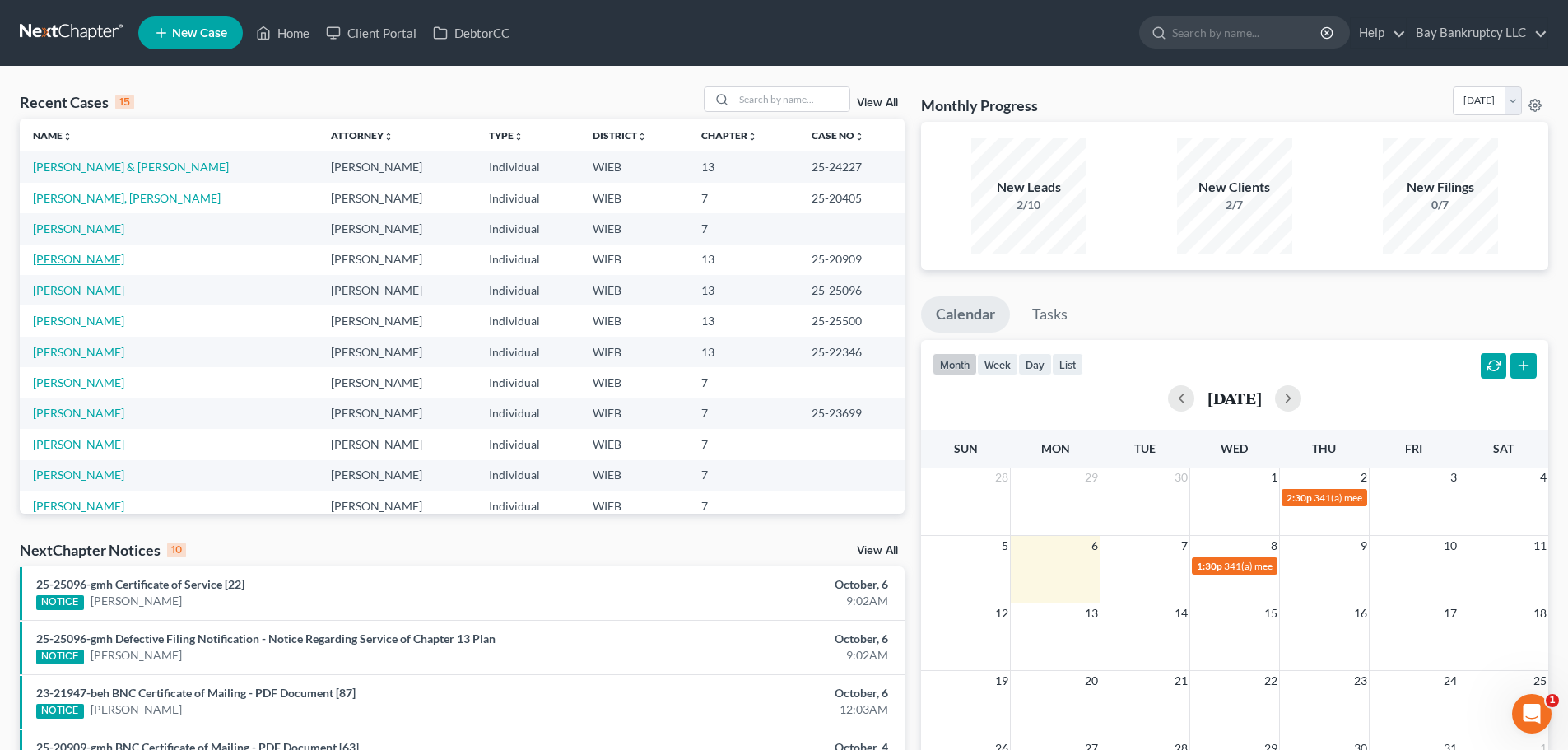
click at [78, 261] on link "[PERSON_NAME]" at bounding box center [78, 258] width 91 height 14
select select "2"
select select "1"
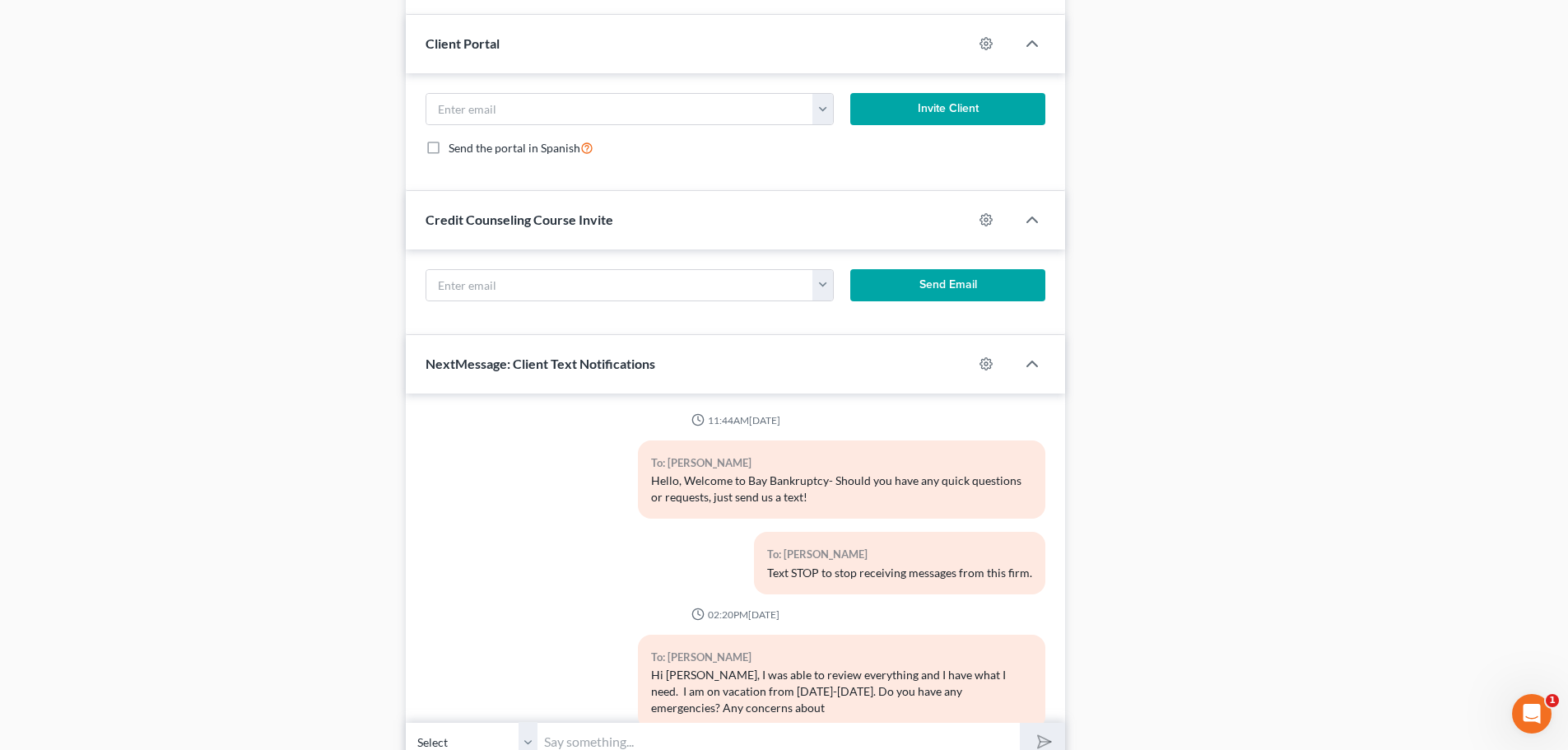
scroll to position [104801, 0]
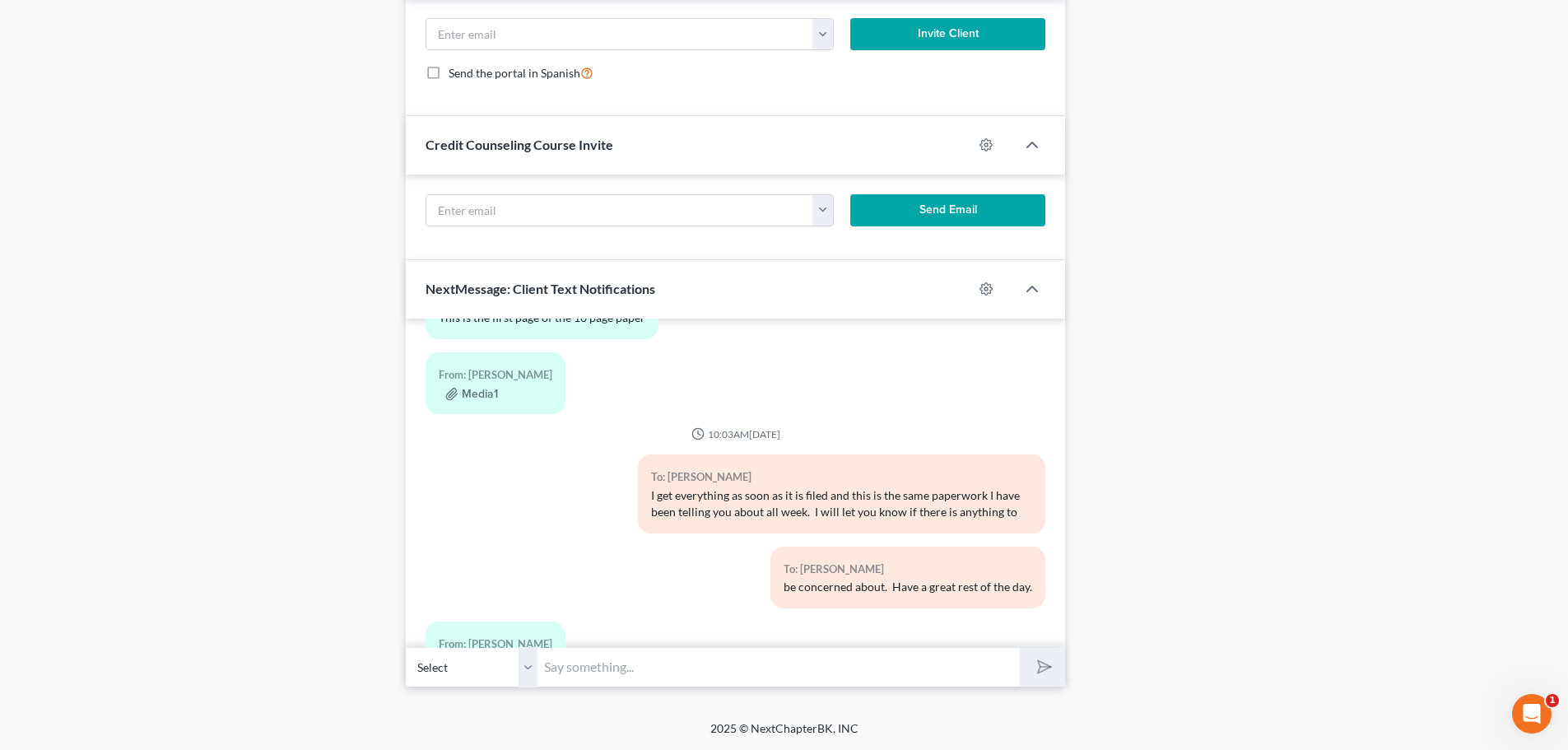
click at [615, 674] on input "text" at bounding box center [778, 667] width 483 height 40
click at [666, 668] on input "yep- i saw that too. i will get it fixed." at bounding box center [778, 667] width 483 height 40
click at [660, 666] on input "yep- i saw that too. Iwill get it fixed." at bounding box center [778, 667] width 483 height 40
type input "yep- i saw that too. I will get it fixed."
click at [1022, 666] on button "submit" at bounding box center [1042, 667] width 45 height 39
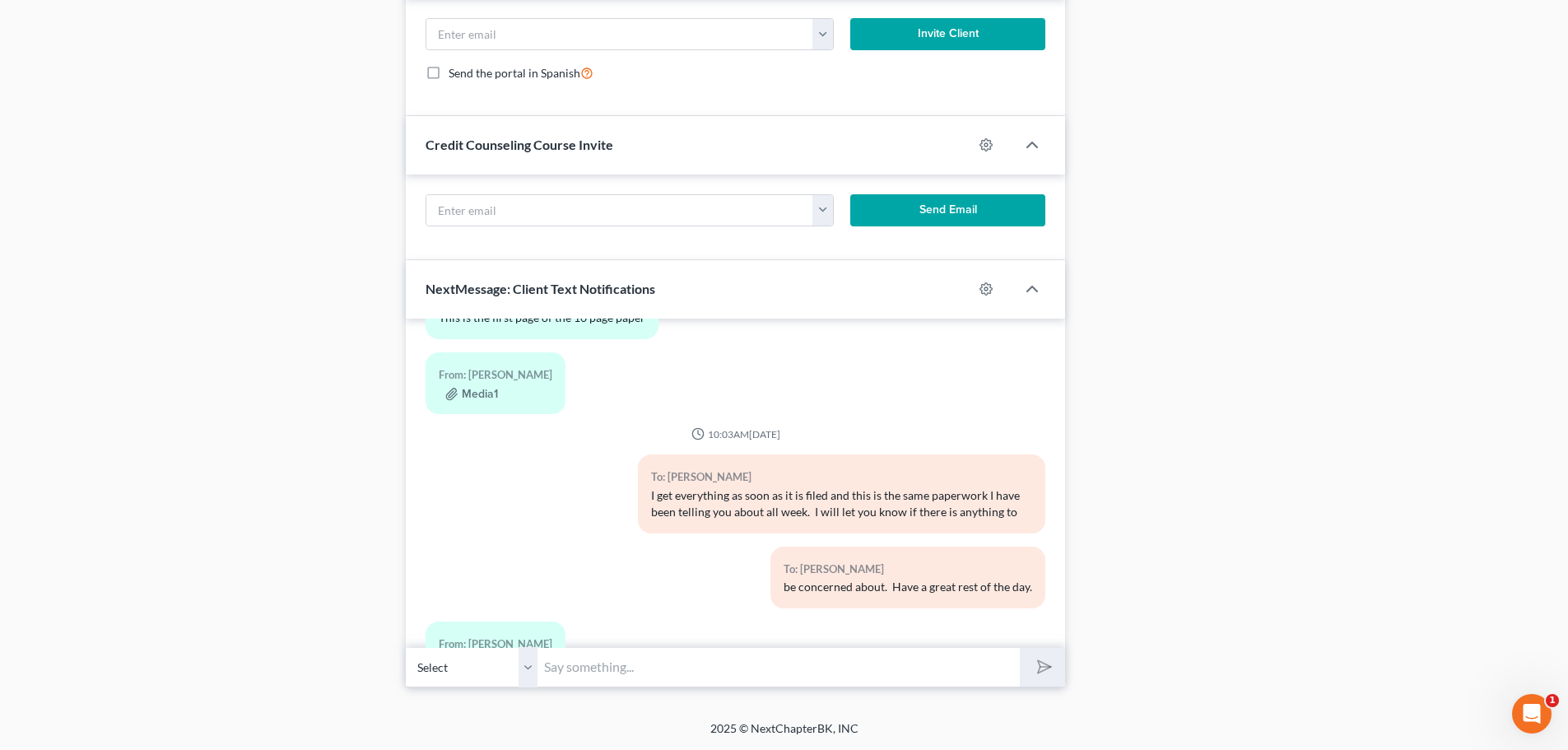
scroll to position [104969, 0]
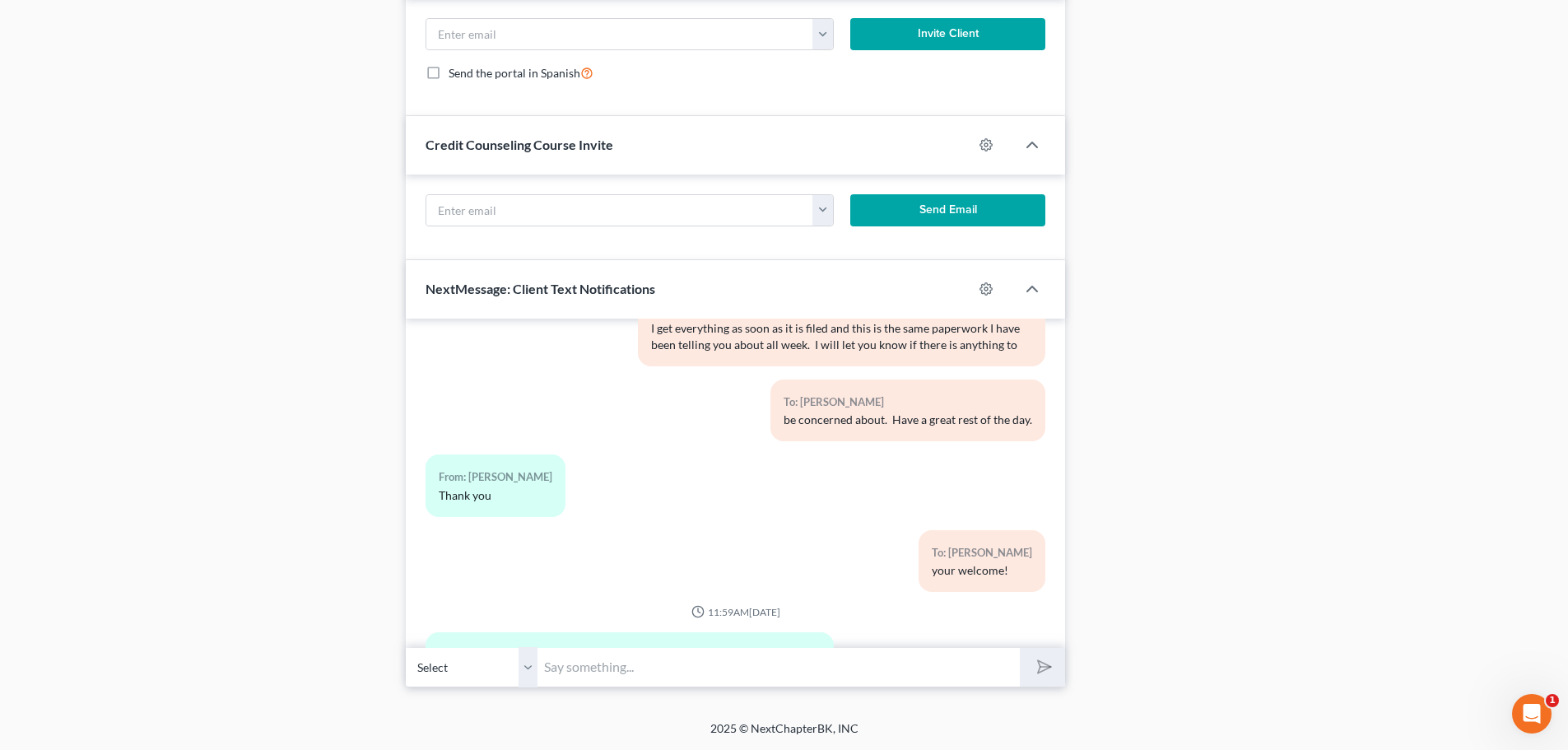
click at [754, 668] on input "text" at bounding box center [778, 667] width 483 height 40
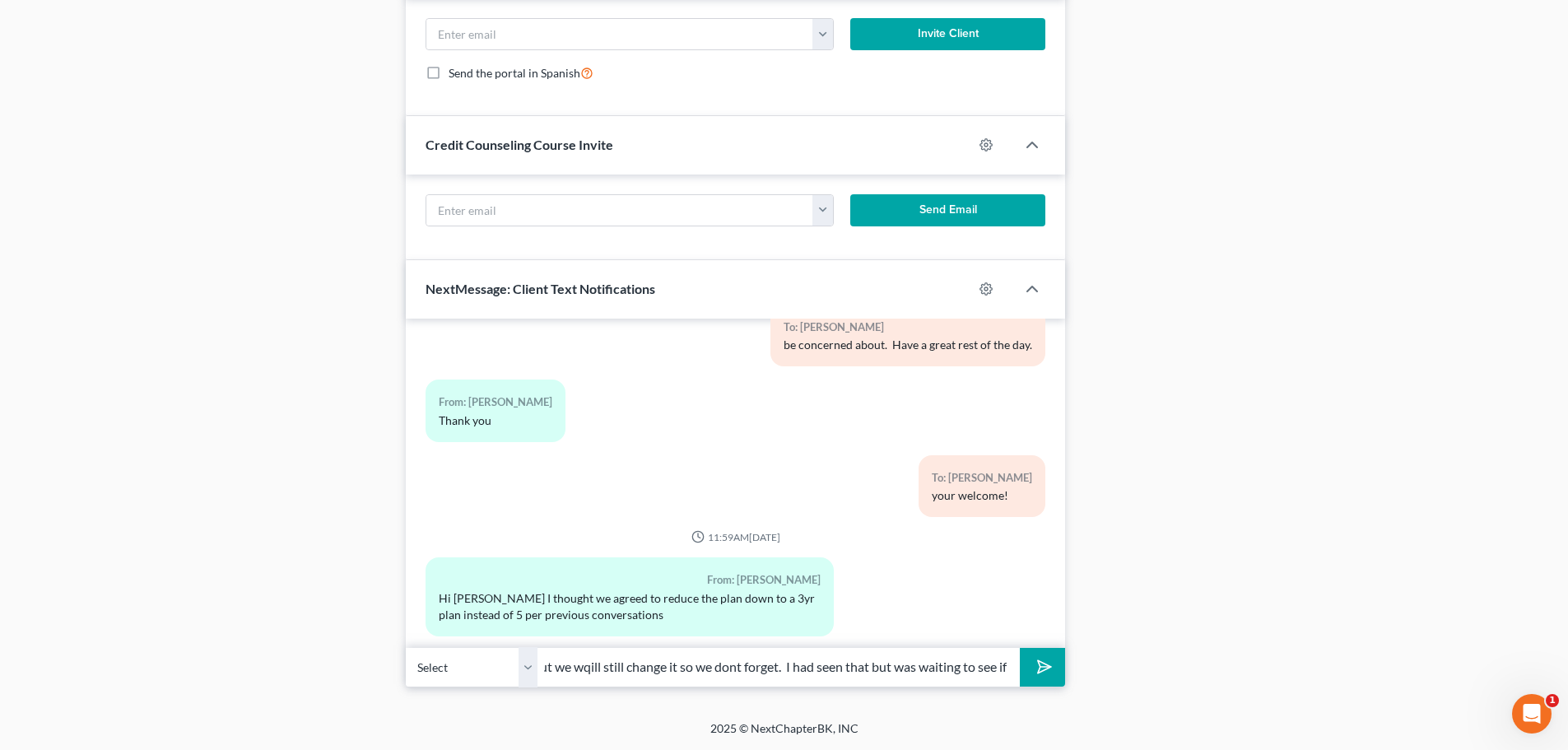
scroll to position [0, 186]
type input "i"
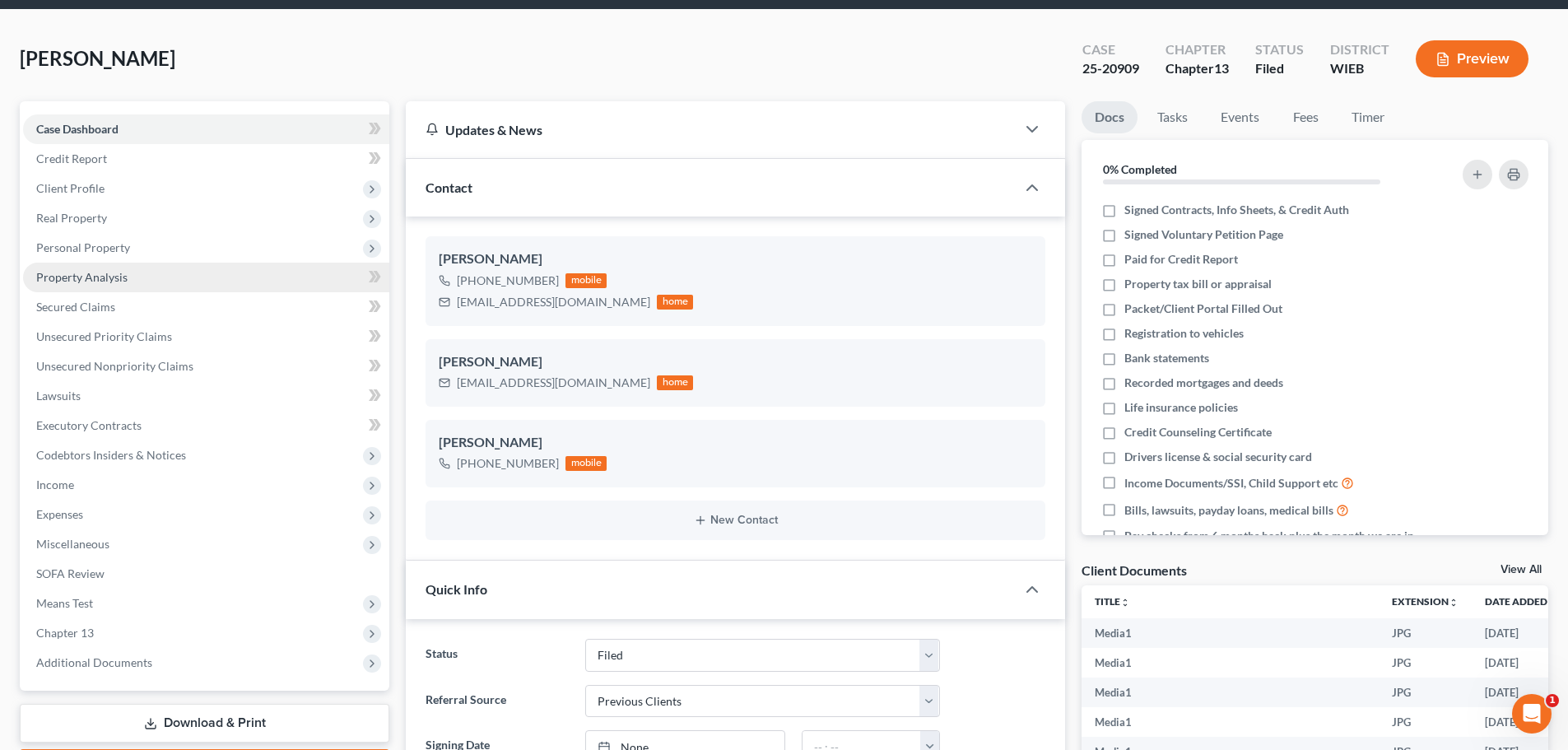
scroll to position [0, 0]
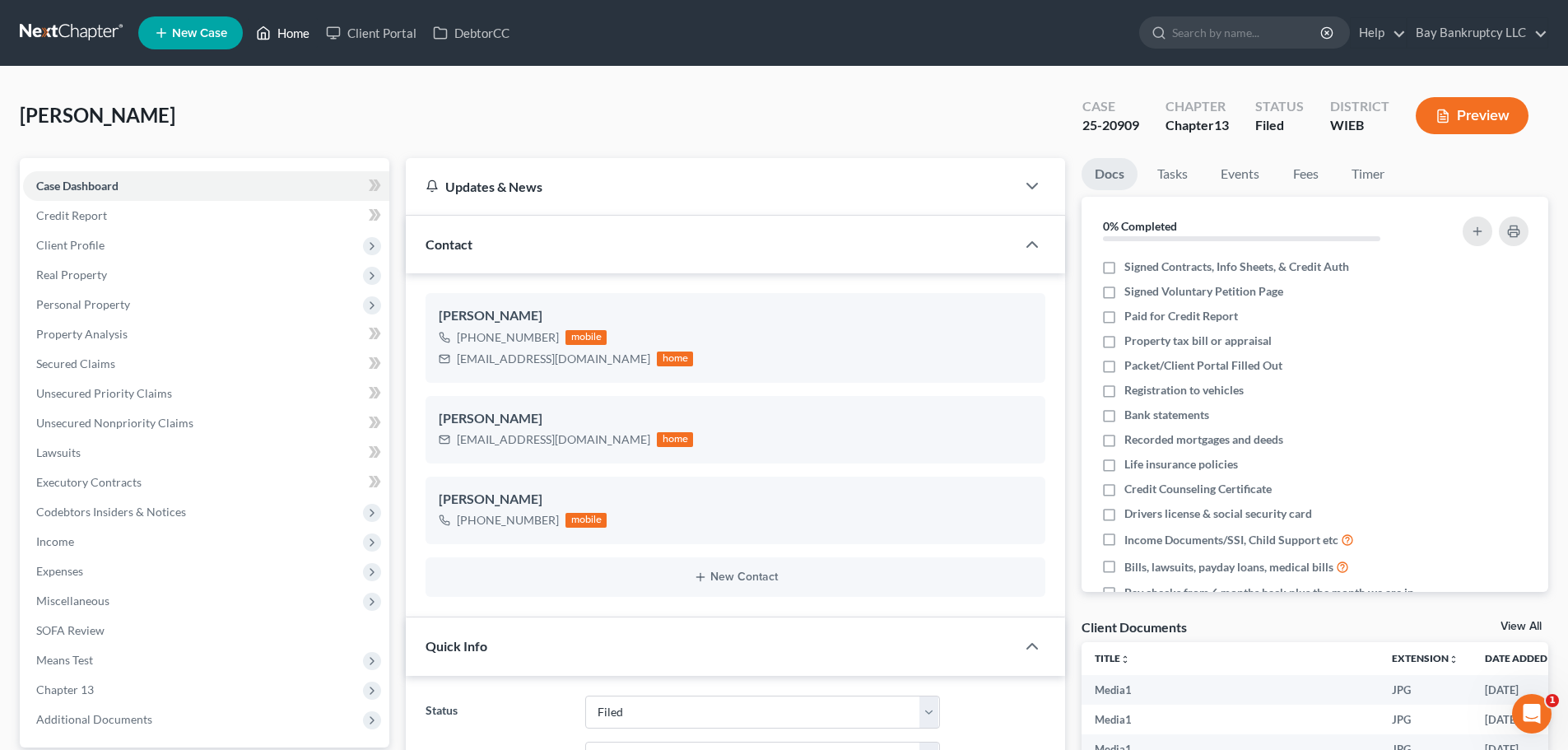
click at [286, 38] on link "Home" at bounding box center [283, 33] width 70 height 30
